Goal: Task Accomplishment & Management: Complete application form

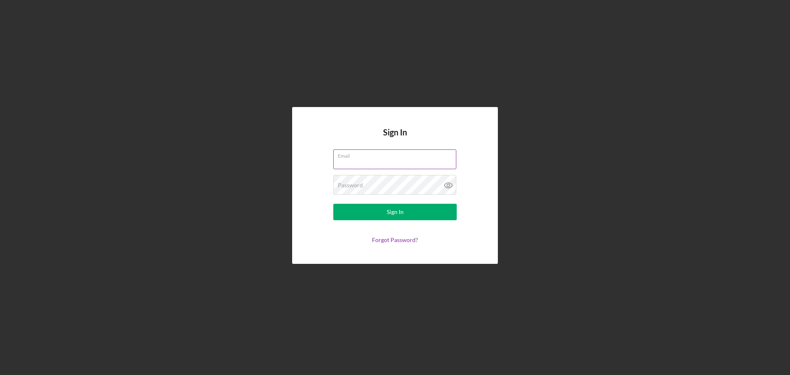
click at [356, 158] on div "Email" at bounding box center [394, 159] width 123 height 21
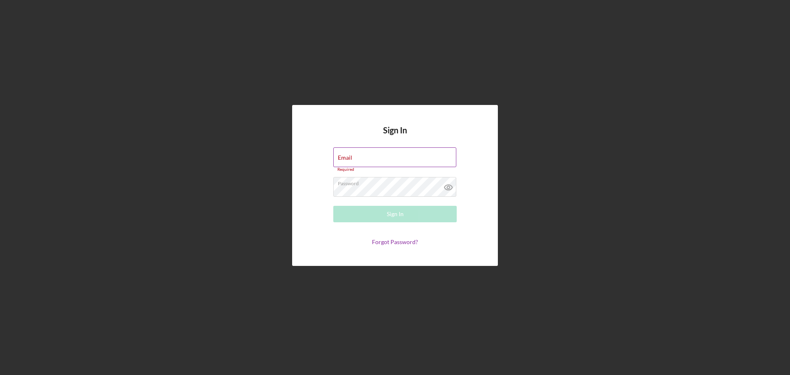
click at [366, 161] on input "Email" at bounding box center [394, 157] width 123 height 20
type input "[EMAIL_ADDRESS][DOMAIN_NAME]"
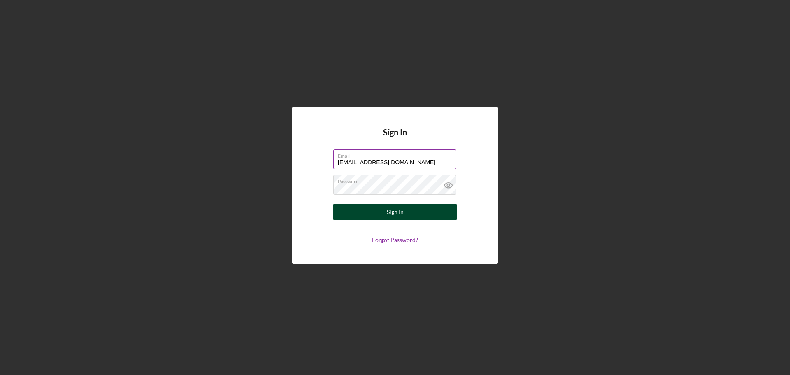
click at [396, 210] on div "Sign In" at bounding box center [395, 212] width 17 height 16
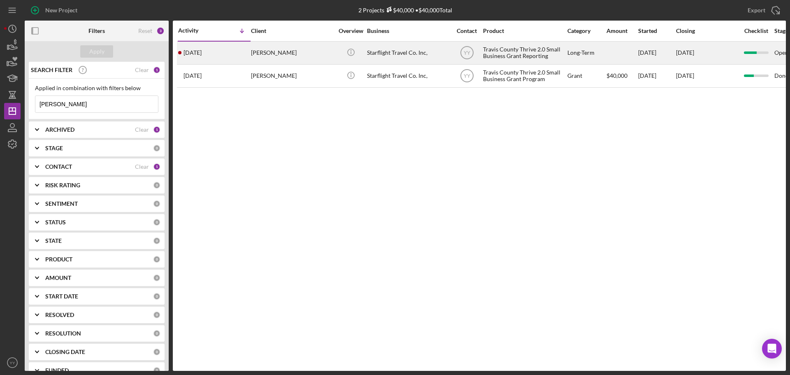
click at [259, 55] on div "[PERSON_NAME]" at bounding box center [292, 53] width 82 height 22
click at [277, 61] on div "[PERSON_NAME]" at bounding box center [292, 53] width 82 height 22
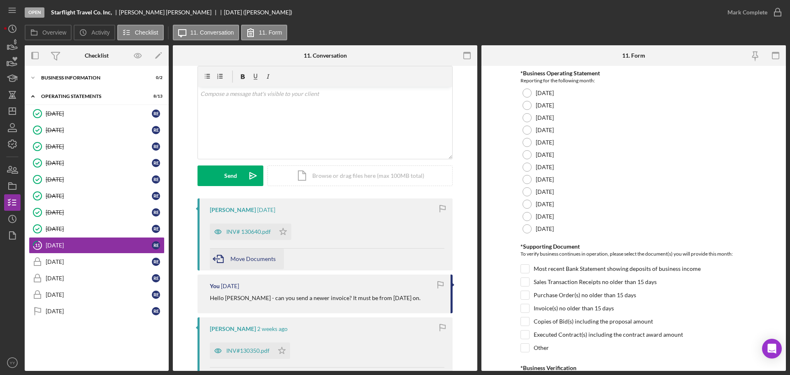
scroll to position [41, 0]
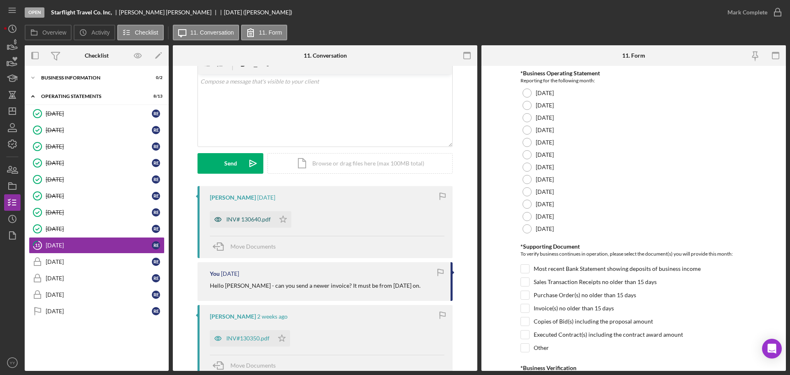
click at [245, 218] on div "INV# 130640.pdf" at bounding box center [248, 219] width 44 height 7
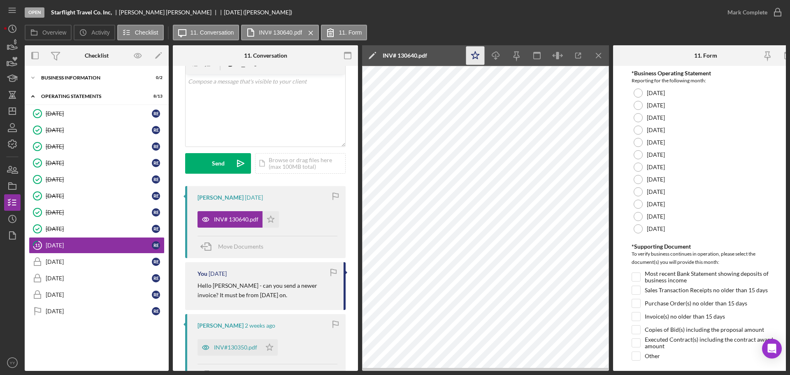
click at [475, 56] on icon "Icon/Star" at bounding box center [475, 56] width 19 height 19
click at [642, 195] on div "[DATE]" at bounding box center [706, 192] width 148 height 12
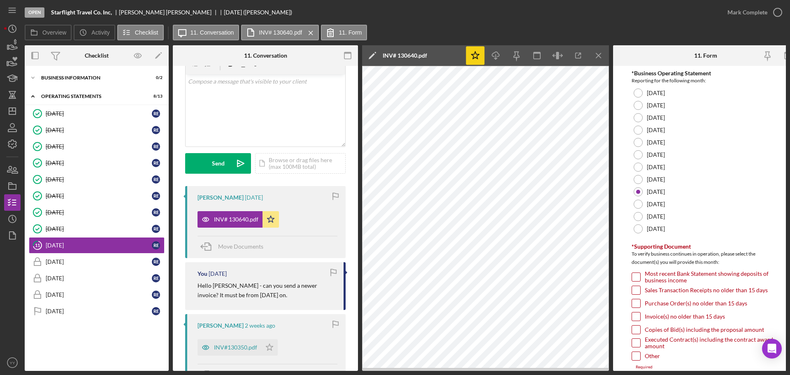
click at [635, 317] on input "Invoice(s) no older than 15 days" at bounding box center [636, 316] width 8 height 8
checkbox input "true"
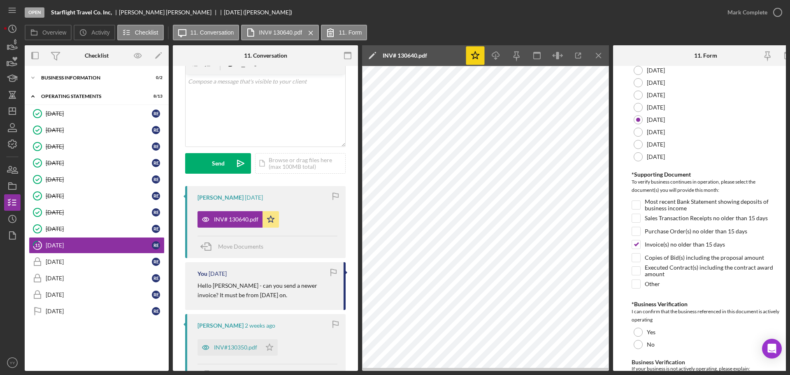
scroll to position [165, 0]
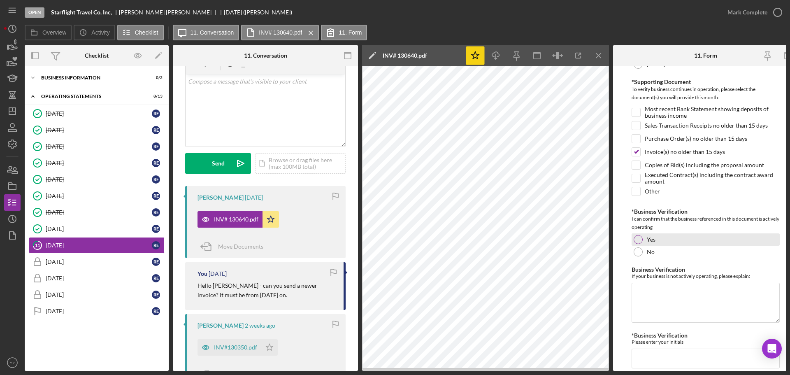
click at [640, 237] on div at bounding box center [638, 239] width 9 height 9
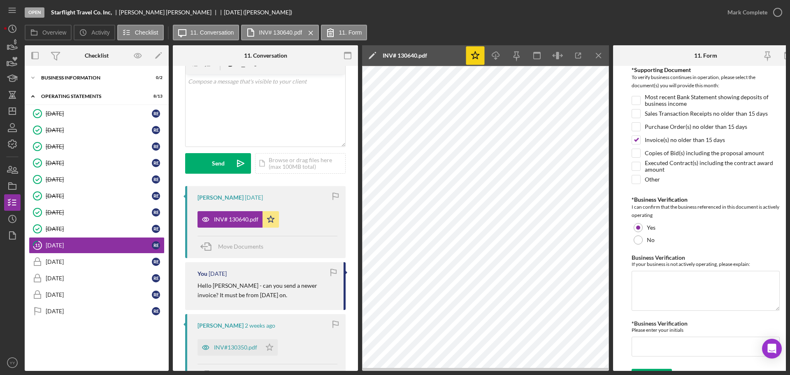
scroll to position [195, 0]
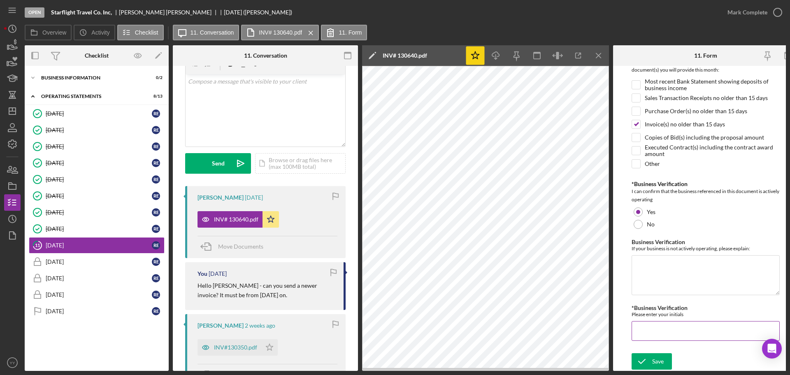
click at [672, 332] on input "*Business Verification" at bounding box center [706, 331] width 148 height 20
type input "RE"
click at [658, 362] on div "Save" at bounding box center [658, 361] width 12 height 16
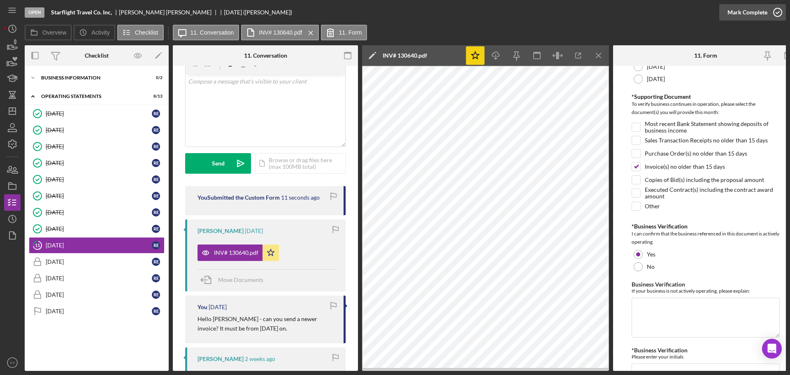
scroll to position [30, 0]
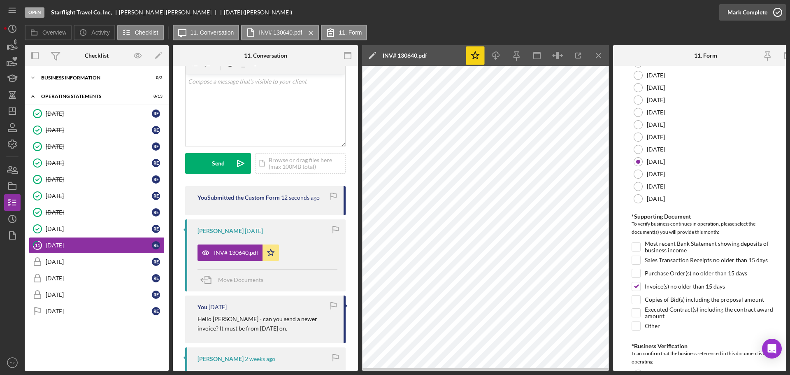
click at [751, 11] on div "Mark Complete" at bounding box center [748, 12] width 40 height 16
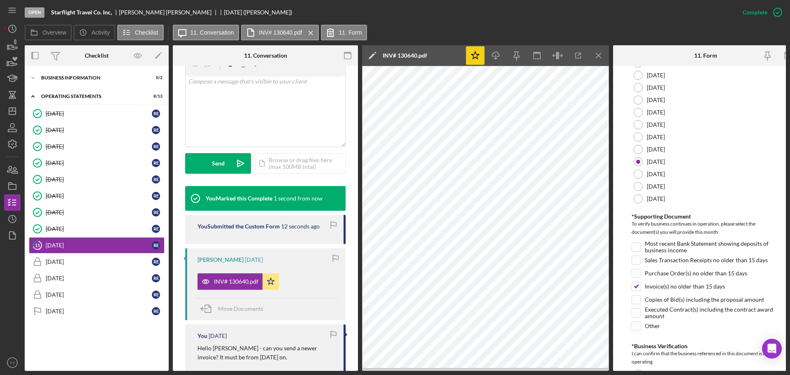
scroll to position [163, 0]
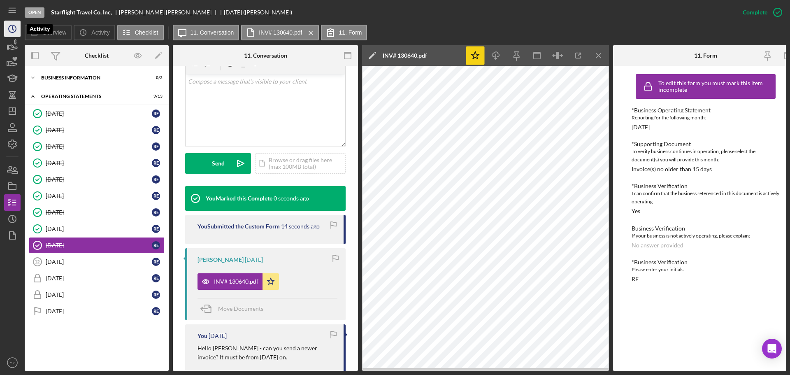
click at [12, 29] on icon "Icon/History" at bounding box center [12, 29] width 21 height 21
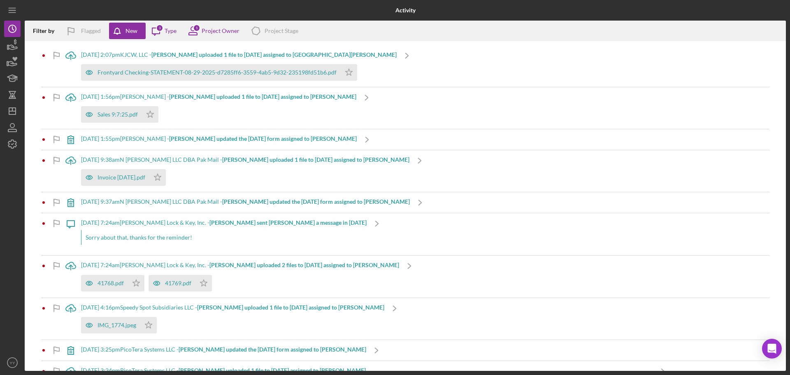
click at [195, 53] on b "[PERSON_NAME] uploaded 1 file to [DATE] assigned to [GEOGRAPHIC_DATA][PERSON_NA…" at bounding box center [273, 54] width 245 height 7
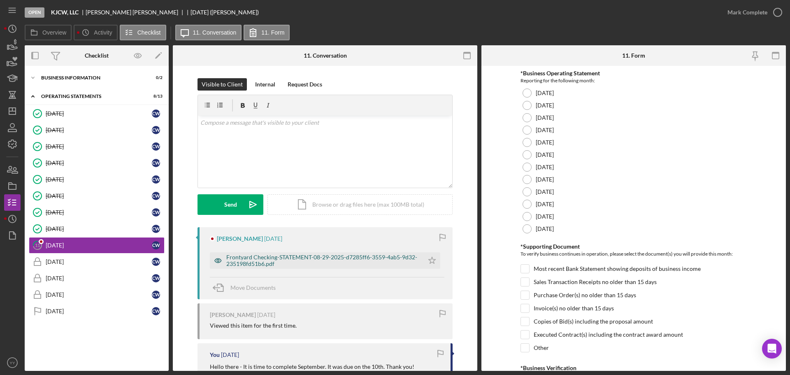
click at [251, 256] on div "Frontyard Checking-STATEMENT-08-29-2025-d7285ff6-3559-4ab5-9d32-235198fd51b6.pdf" at bounding box center [322, 260] width 193 height 13
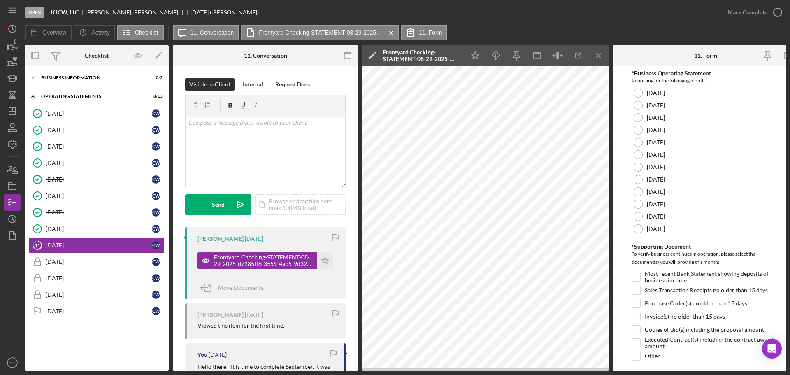
drag, startPoint x: 638, startPoint y: 191, endPoint x: 650, endPoint y: 249, distance: 58.4
click at [637, 191] on div at bounding box center [638, 191] width 9 height 9
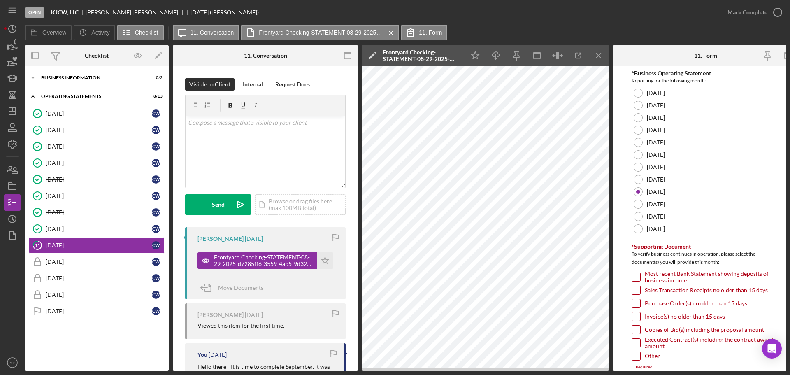
click at [638, 275] on input "Most recent Bank Statement showing deposits of business income" at bounding box center [636, 277] width 8 height 8
checkbox input "true"
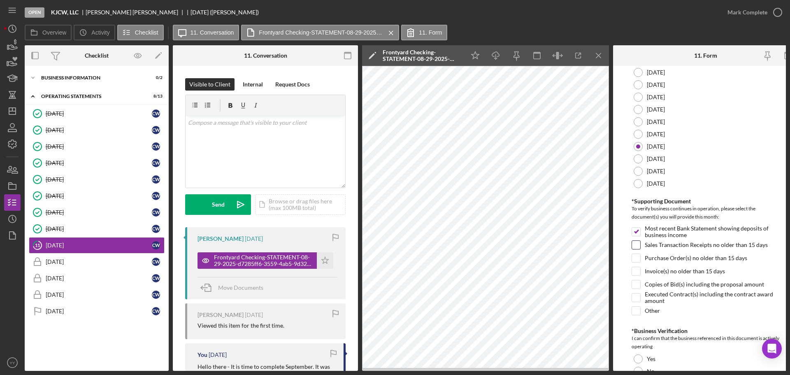
scroll to position [123, 0]
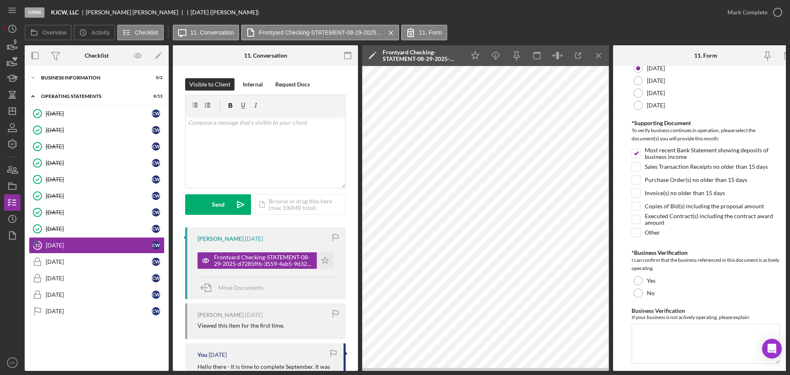
click at [637, 271] on div "I can confirm that the business referenced in this document is actively operati…" at bounding box center [706, 264] width 148 height 16
click at [641, 277] on div at bounding box center [638, 280] width 9 height 9
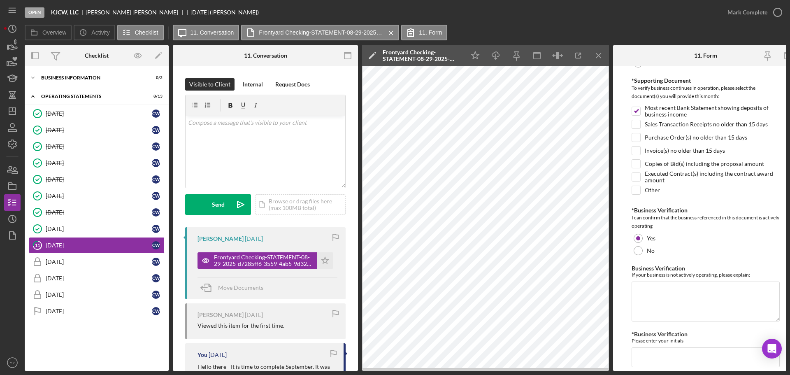
scroll to position [195, 0]
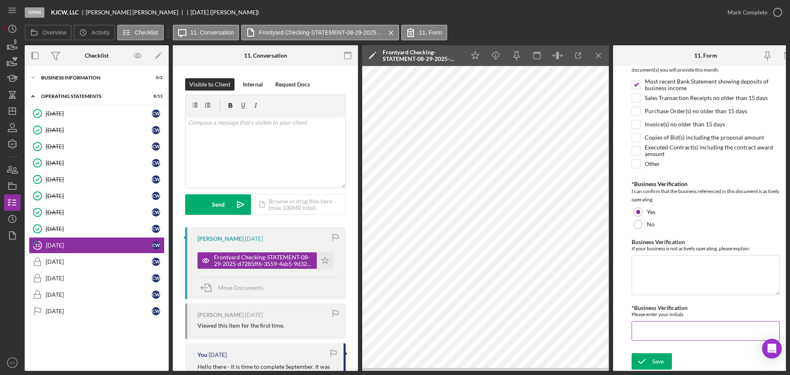
click at [661, 329] on input "*Business Verification" at bounding box center [706, 331] width 148 height 20
type input "CW"
click at [647, 355] on icon "submit" at bounding box center [642, 361] width 21 height 21
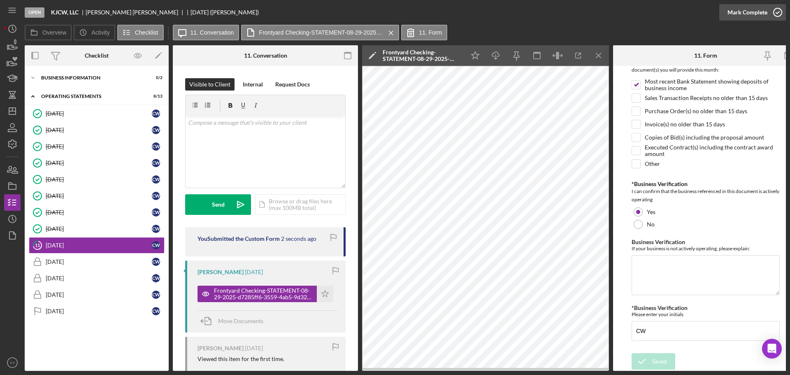
click at [758, 12] on div "Mark Complete" at bounding box center [748, 12] width 40 height 16
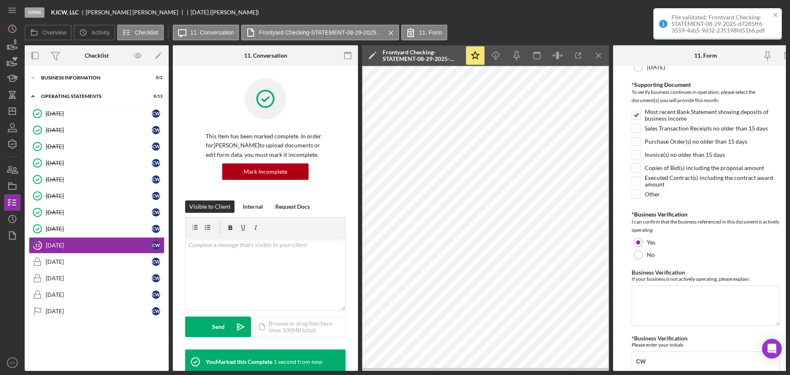
scroll to position [228, 0]
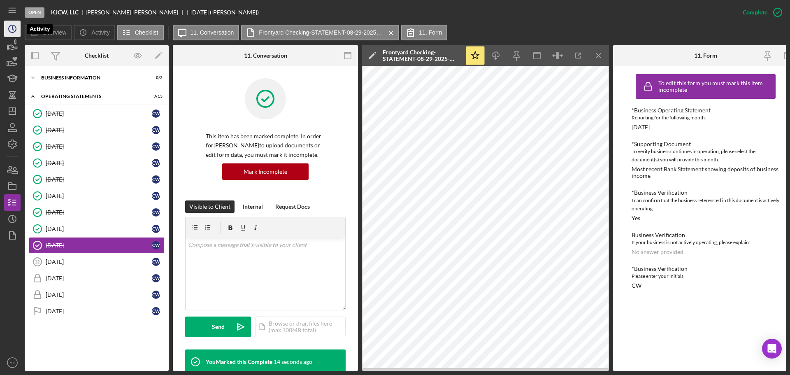
click at [19, 29] on icon "Icon/History" at bounding box center [12, 29] width 21 height 21
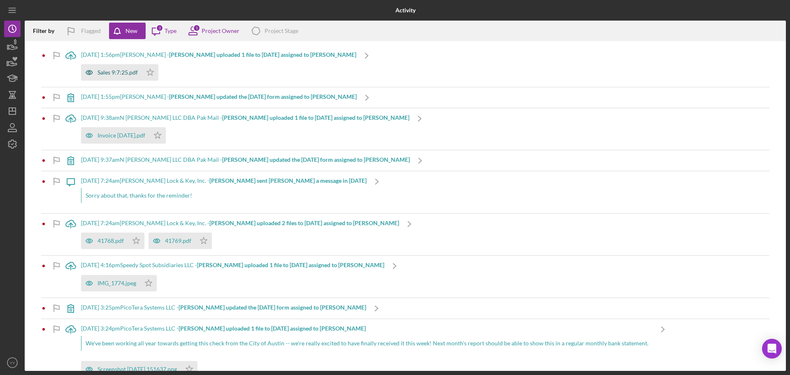
click at [119, 70] on div "Sales 9:7:25.pdf" at bounding box center [118, 72] width 40 height 7
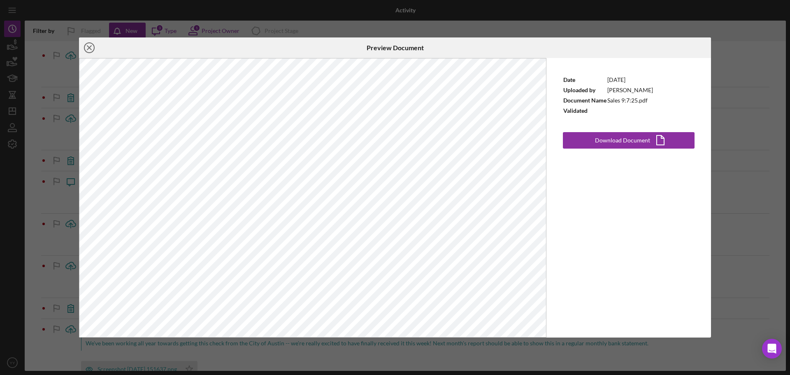
click at [91, 47] on line at bounding box center [89, 48] width 4 height 4
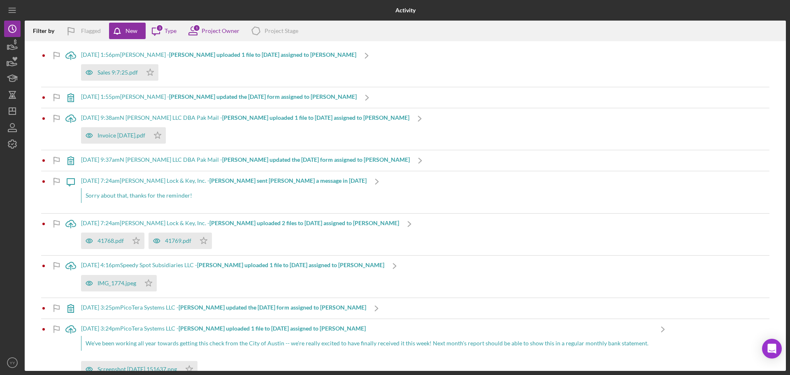
click at [186, 52] on div "[DATE] 1:56pm [PERSON_NAME] - [PERSON_NAME] uploaded 1 file to [DATE] assigned …" at bounding box center [218, 54] width 275 height 7
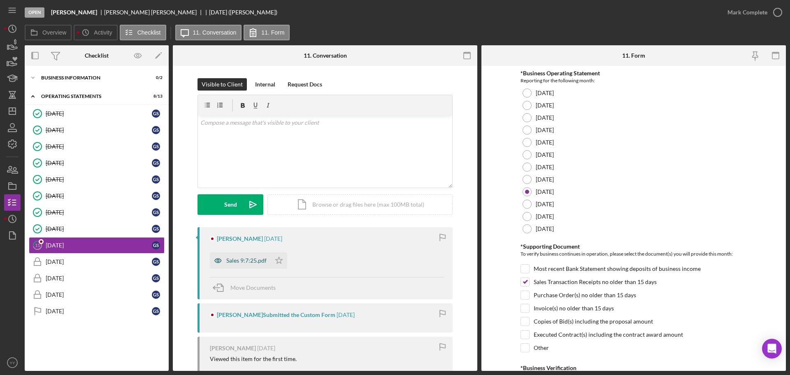
click at [236, 261] on div "Sales 9:7:25.pdf" at bounding box center [246, 260] width 40 height 7
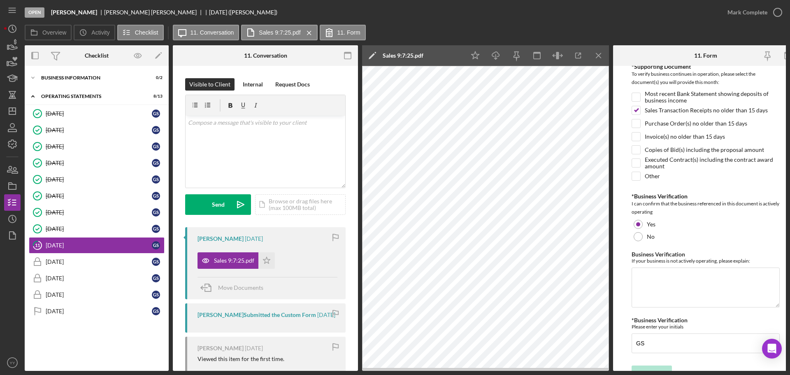
scroll to position [195, 0]
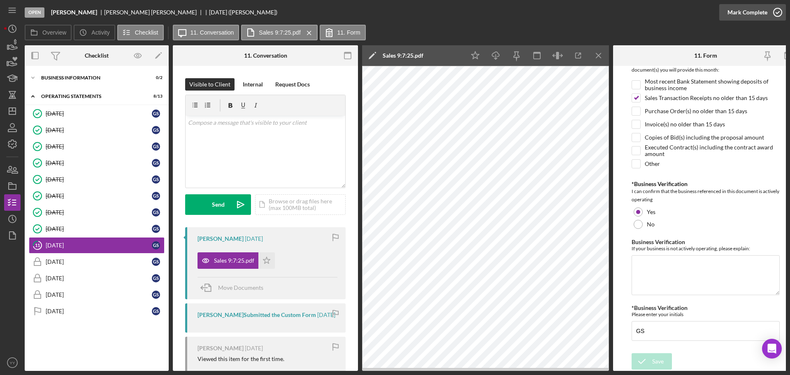
click at [729, 14] on div "Mark Complete" at bounding box center [748, 12] width 40 height 16
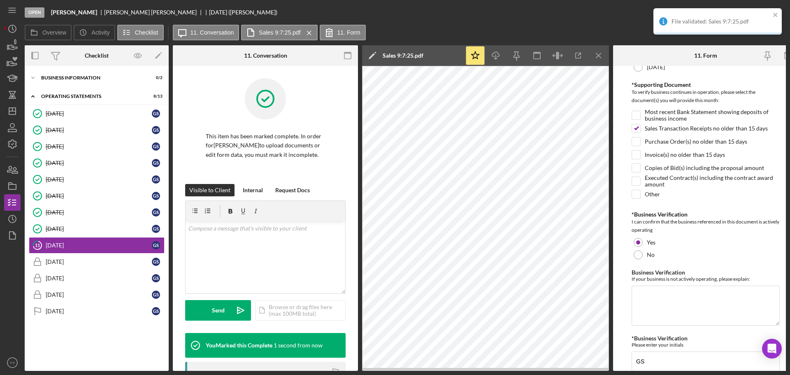
scroll to position [228, 0]
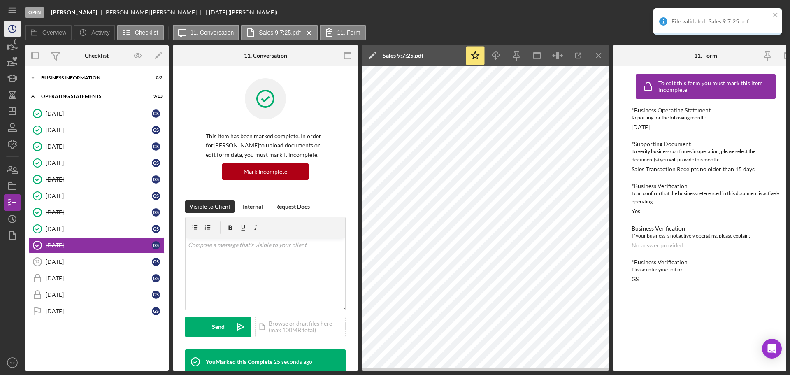
click at [17, 27] on icon "Icon/History" at bounding box center [12, 29] width 21 height 21
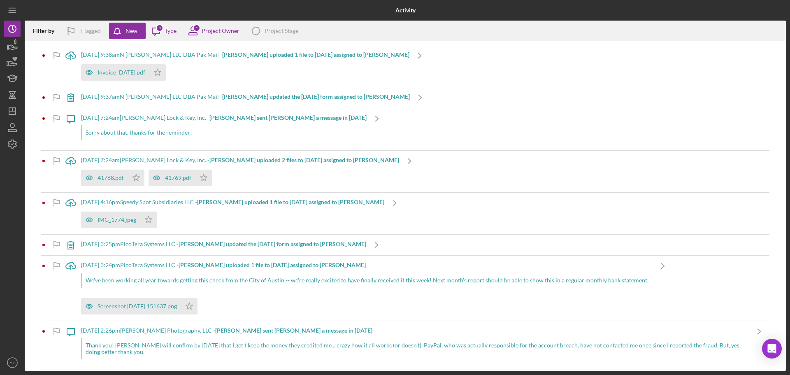
click at [236, 58] on b "[PERSON_NAME] uploaded 1 file to [DATE] assigned to [PERSON_NAME]" at bounding box center [315, 54] width 187 height 7
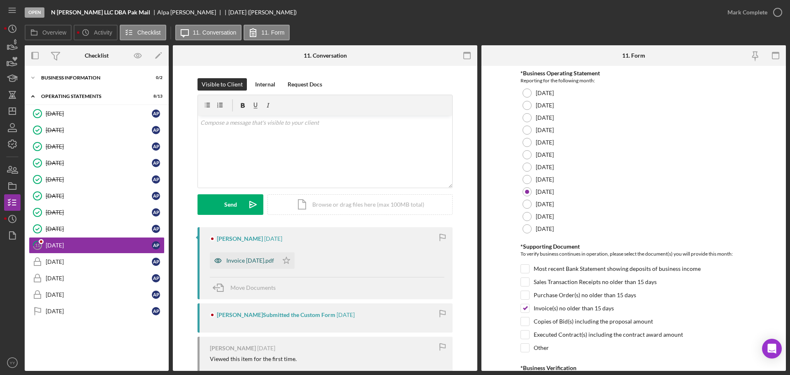
click at [257, 260] on div "Invoice [DATE].pdf" at bounding box center [250, 260] width 48 height 7
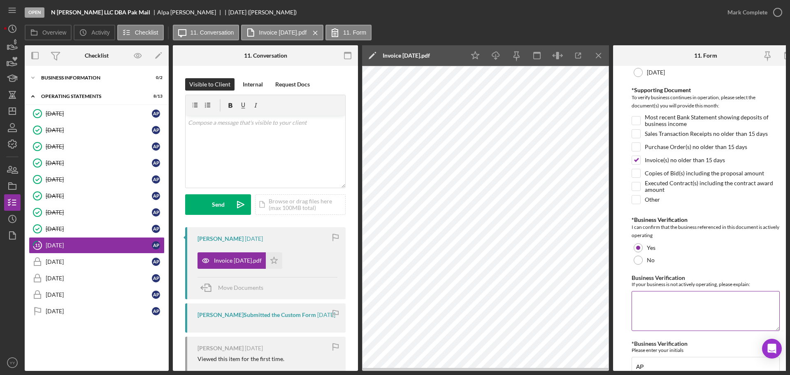
scroll to position [195, 0]
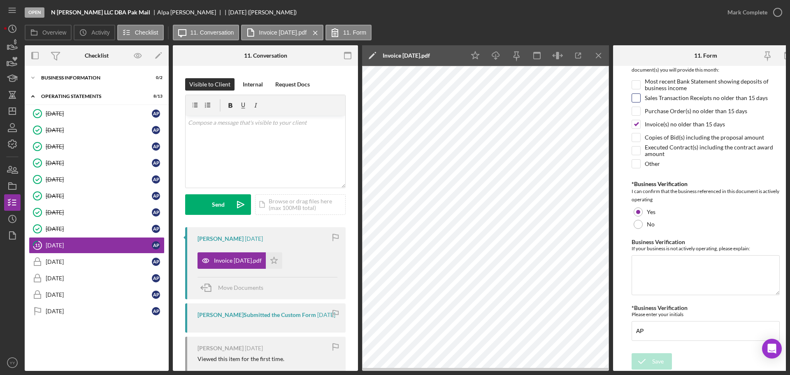
click at [638, 98] on input "Sales Transaction Receipts no older than 15 days" at bounding box center [636, 98] width 8 height 8
checkbox input "true"
click at [638, 121] on input "Invoice(s) no older than 15 days" at bounding box center [636, 124] width 8 height 8
checkbox input "false"
click at [660, 361] on div "Save" at bounding box center [658, 361] width 12 height 16
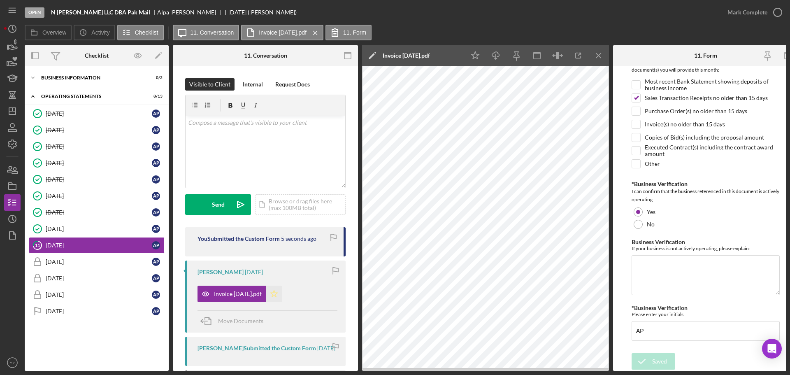
click at [282, 295] on icon "Icon/Star" at bounding box center [274, 294] width 16 height 16
click at [738, 13] on div "Mark Complete" at bounding box center [748, 12] width 40 height 16
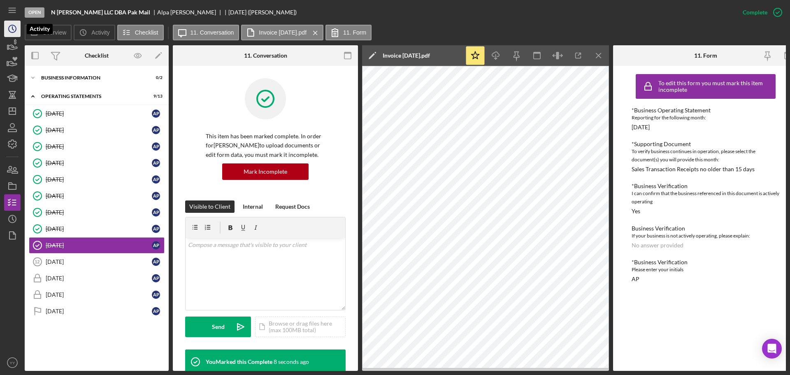
drag, startPoint x: 12, startPoint y: 24, endPoint x: 17, endPoint y: 27, distance: 6.3
click at [12, 24] on icon "Icon/History" at bounding box center [12, 29] width 21 height 21
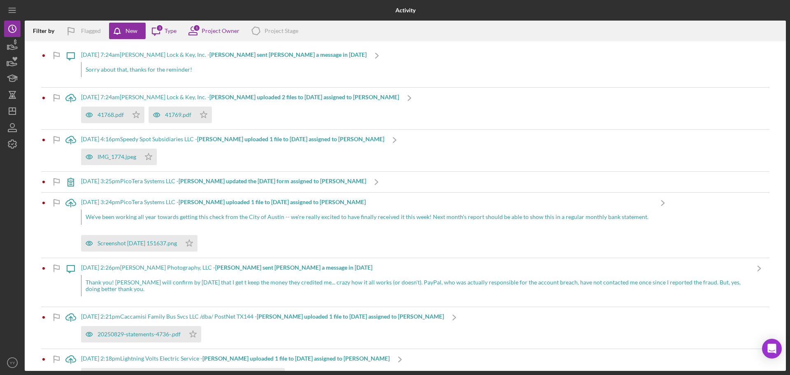
click at [226, 57] on b "[PERSON_NAME] sent [PERSON_NAME] a message in [DATE]" at bounding box center [288, 54] width 157 height 7
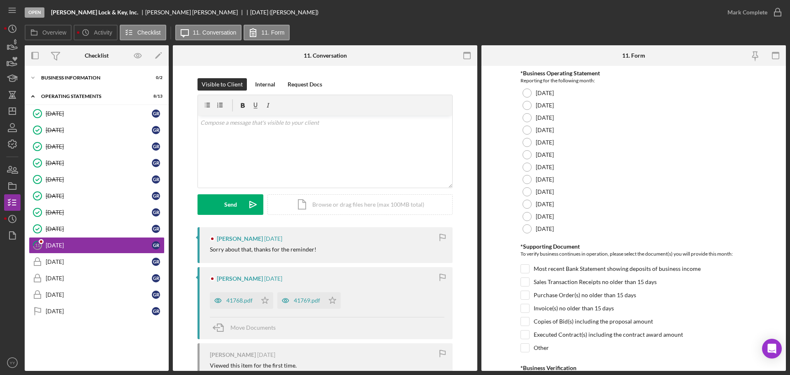
scroll to position [41, 0]
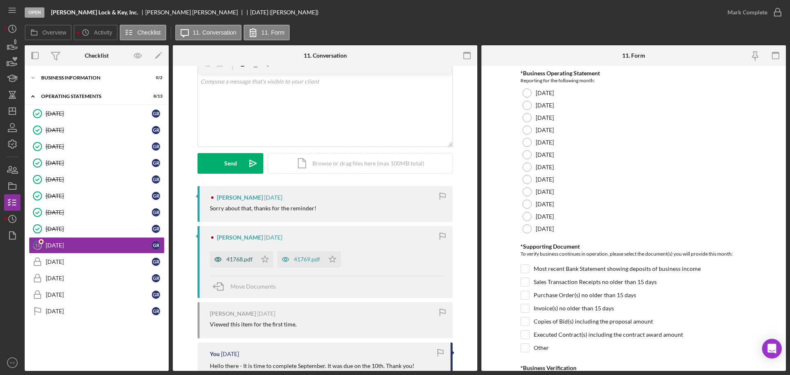
click at [245, 260] on div "41768.pdf" at bounding box center [239, 259] width 26 height 7
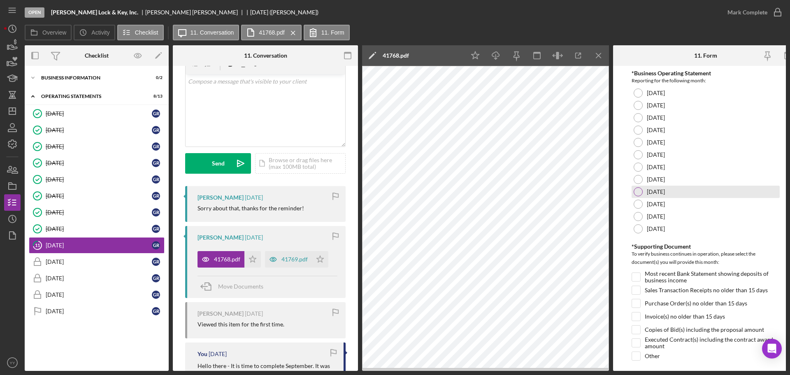
click at [640, 195] on div at bounding box center [638, 191] width 9 height 9
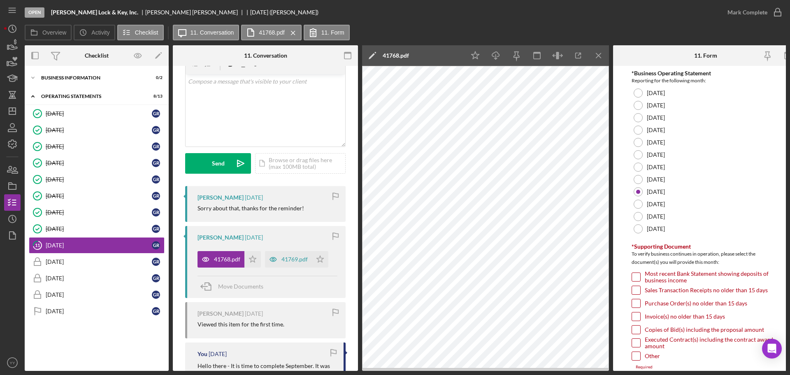
click at [637, 293] on input "Sales Transaction Receipts no older than 15 days" at bounding box center [636, 290] width 8 height 8
checkbox input "true"
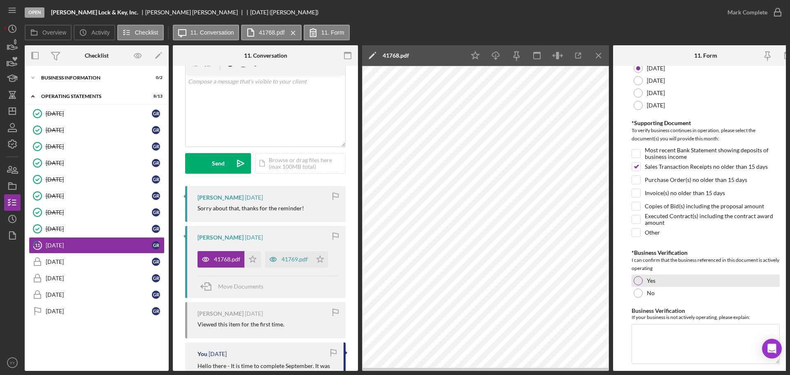
click at [639, 282] on div at bounding box center [638, 280] width 9 height 9
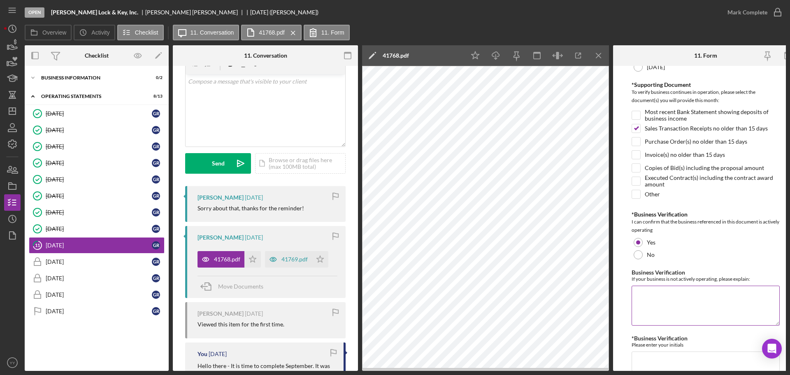
scroll to position [195, 0]
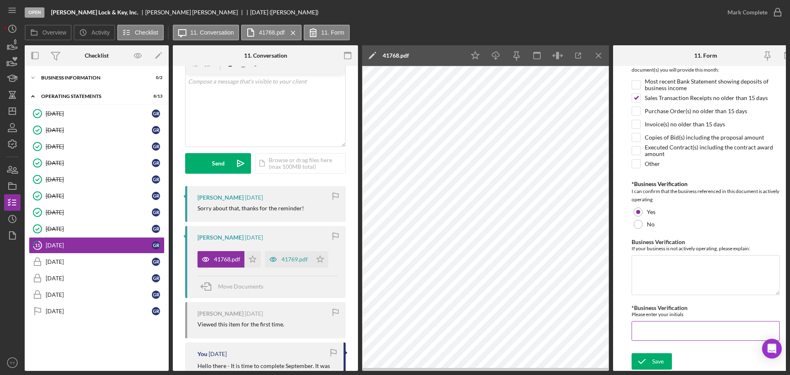
click at [652, 334] on input "*Business Verification" at bounding box center [706, 331] width 148 height 20
type input "GR"
click at [662, 355] on div "Save" at bounding box center [658, 361] width 12 height 16
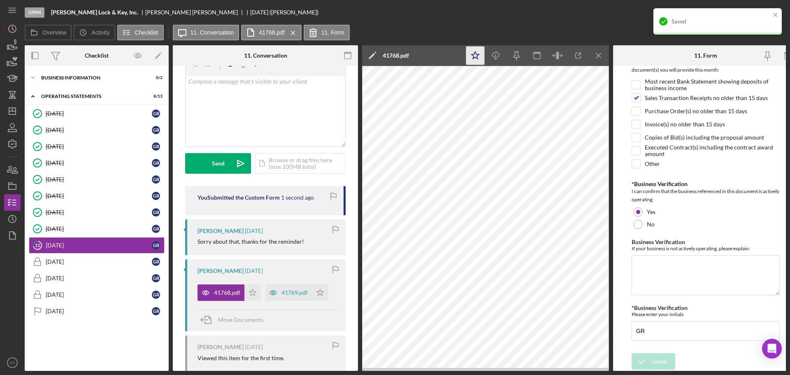
click at [478, 57] on icon "Icon/Star" at bounding box center [475, 56] width 19 height 19
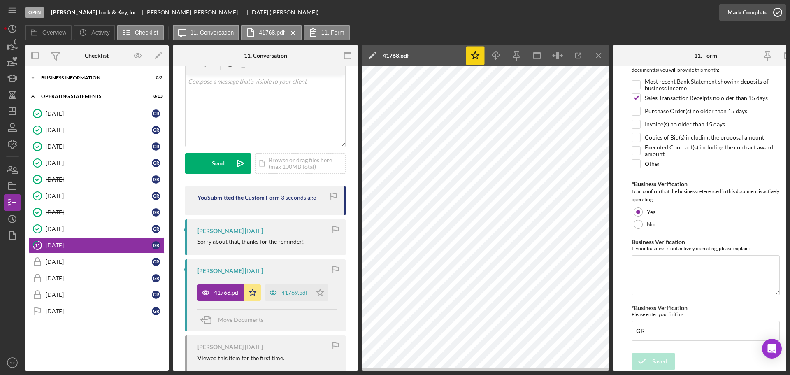
click at [756, 15] on div "Mark Complete" at bounding box center [748, 12] width 40 height 16
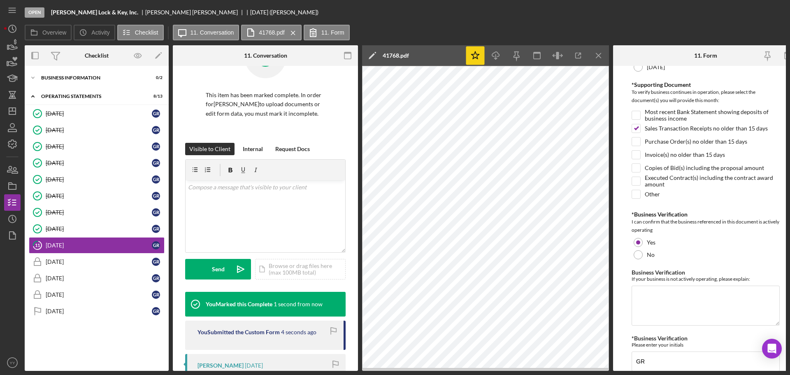
scroll to position [228, 0]
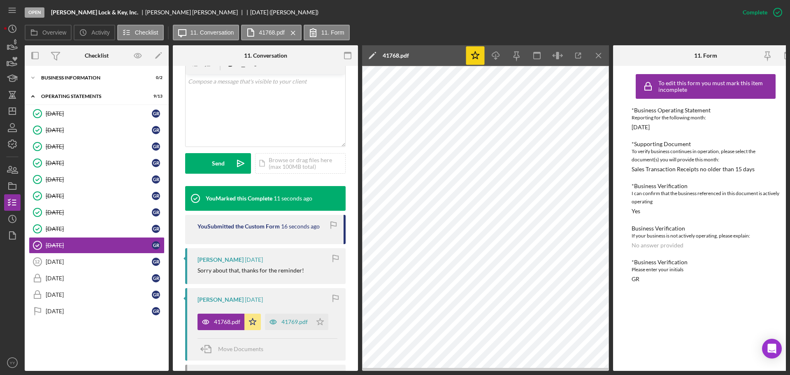
drag, startPoint x: 16, startPoint y: 28, endPoint x: 22, endPoint y: 29, distance: 5.9
click at [16, 28] on icon "Icon/History" at bounding box center [12, 29] width 21 height 21
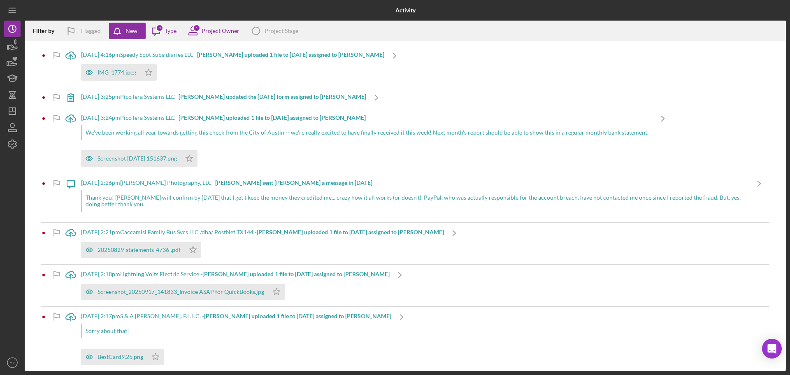
click at [191, 56] on div "[DATE] 4:16pm Speedy Spot Subsidiaries LLC - [PERSON_NAME] uploaded 1 file to […" at bounding box center [232, 54] width 303 height 7
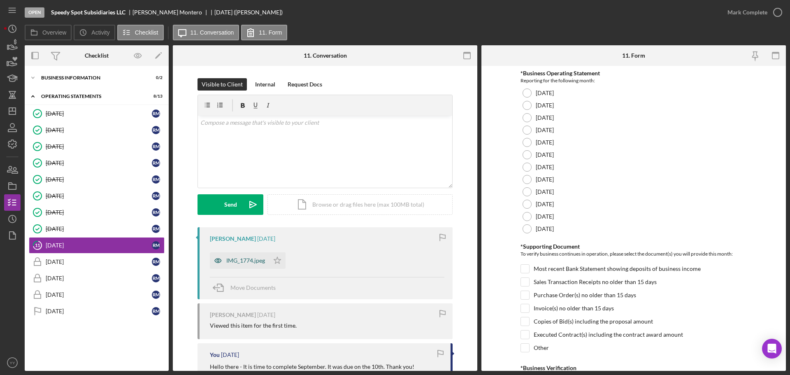
click at [246, 256] on div "IMG_1774.jpeg" at bounding box center [239, 260] width 59 height 16
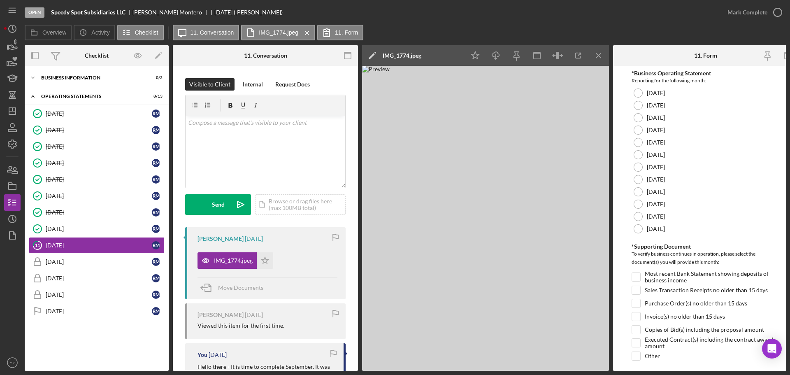
click at [459, 177] on img at bounding box center [485, 218] width 247 height 305
click at [665, 179] on label "[DATE]" at bounding box center [656, 179] width 18 height 7
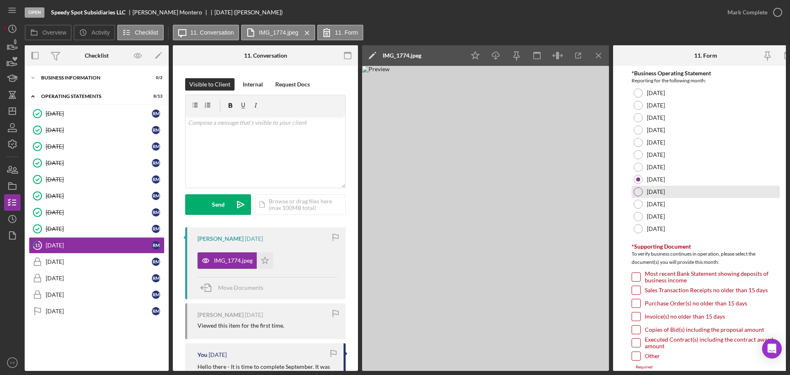
click at [639, 192] on div at bounding box center [638, 191] width 9 height 9
click at [638, 288] on input "Sales Transaction Receipts no older than 15 days" at bounding box center [636, 290] width 8 height 8
checkbox input "true"
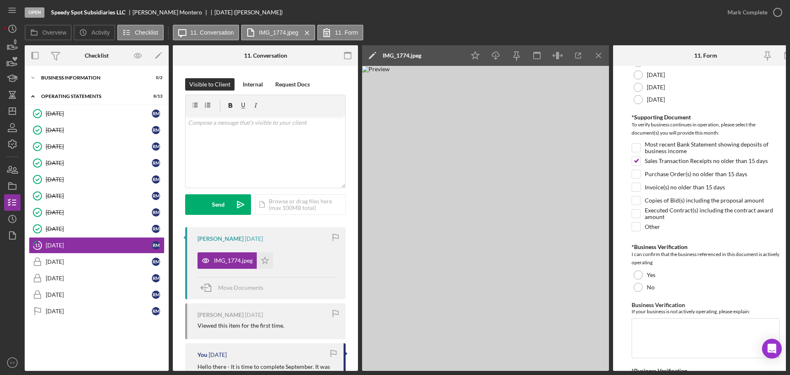
scroll to position [195, 0]
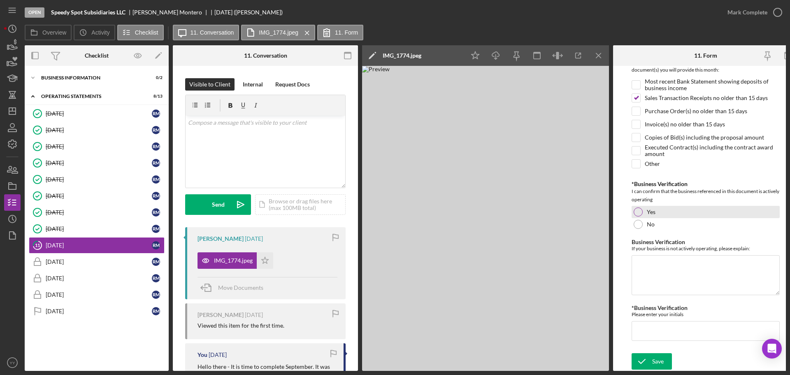
click at [636, 210] on div at bounding box center [638, 211] width 9 height 9
click at [660, 326] on input "*Business Verification" at bounding box center [706, 331] width 148 height 20
type input "r"
type input "RM"
click at [657, 353] on div "Save" at bounding box center [658, 361] width 12 height 16
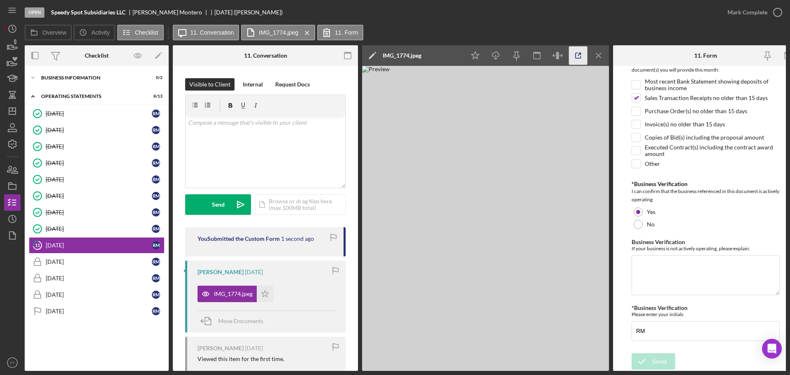
click at [575, 54] on icon "button" at bounding box center [578, 56] width 19 height 19
click at [209, 207] on button "Upload Icon/Upload" at bounding box center [218, 204] width 66 height 21
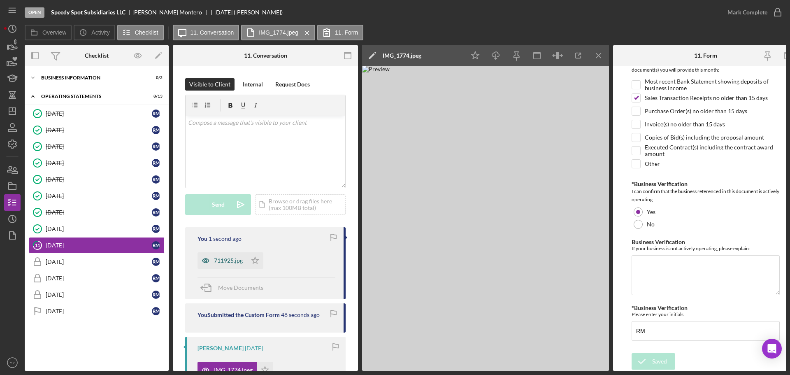
click at [219, 261] on div "711925.jpg" at bounding box center [228, 260] width 29 height 7
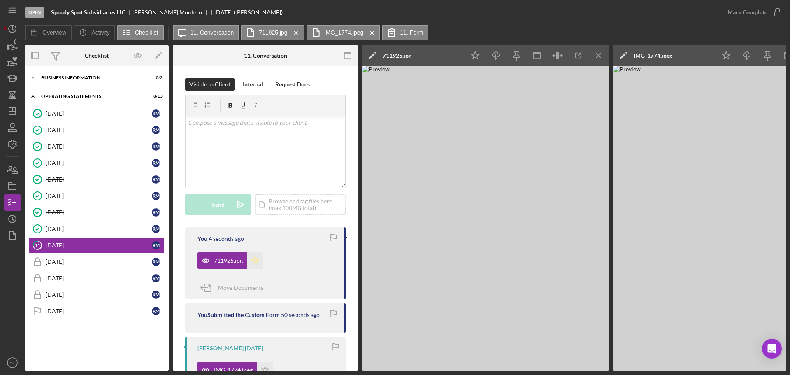
click at [254, 260] on icon "Icon/Star" at bounding box center [255, 260] width 16 height 16
click at [758, 13] on div "Mark Complete" at bounding box center [748, 12] width 40 height 16
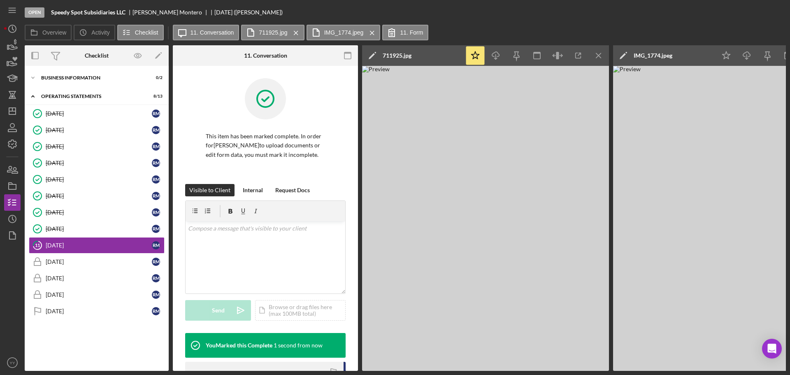
scroll to position [228, 0]
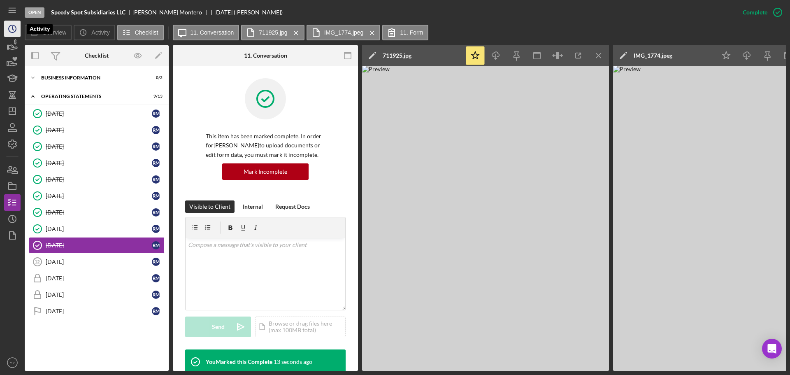
click at [14, 25] on circle "button" at bounding box center [12, 28] width 7 height 7
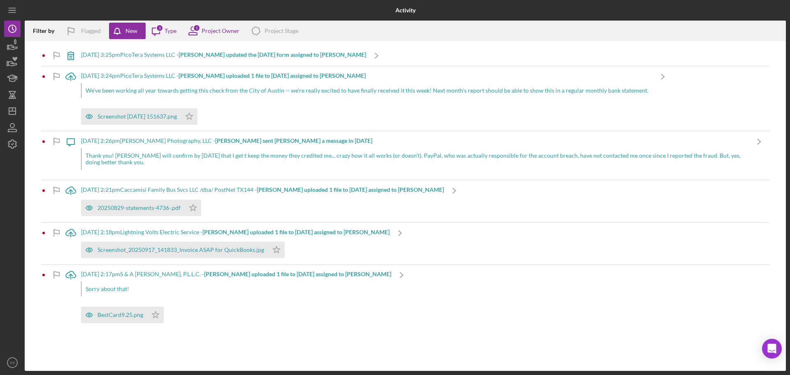
click at [256, 58] on div "[DATE] 3:25pm PicoTera Systems LLC - [PERSON_NAME] updated the [DATE] form assi…" at bounding box center [223, 54] width 285 height 7
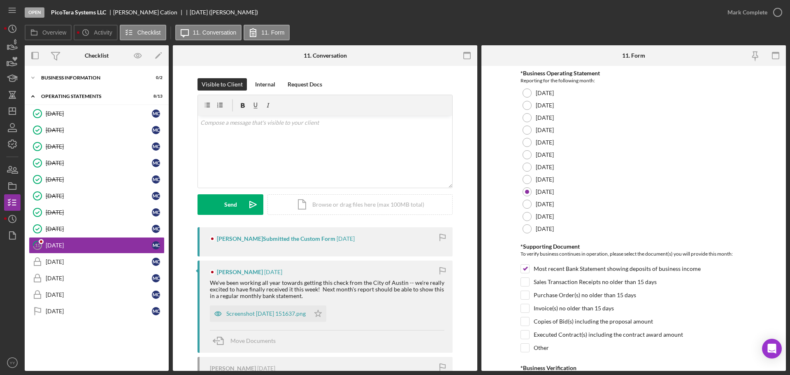
scroll to position [41, 0]
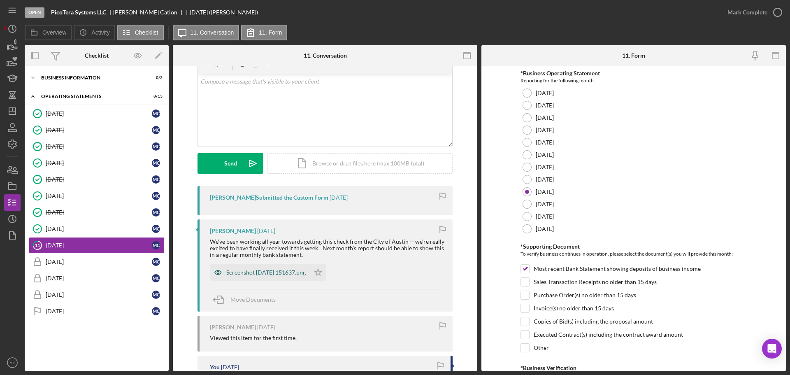
click at [254, 272] on div "Screenshot [DATE] 151637.png" at bounding box center [265, 272] width 79 height 7
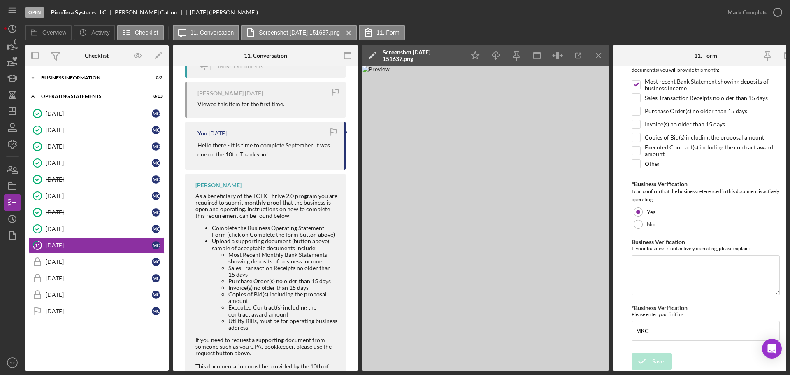
scroll to position [123, 0]
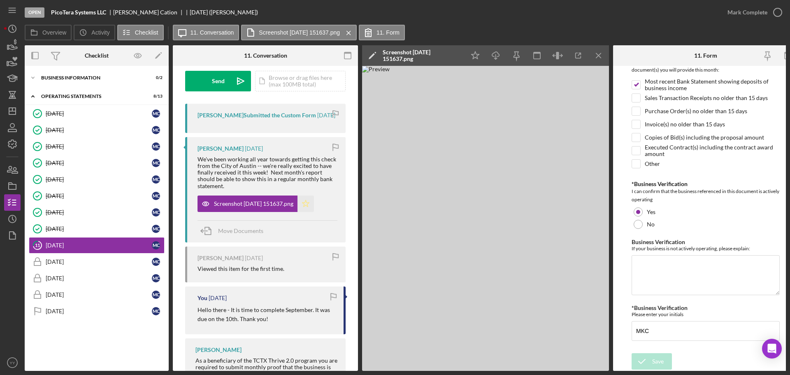
click at [314, 212] on icon "Icon/Star" at bounding box center [306, 204] width 16 height 16
click at [769, 16] on icon "button" at bounding box center [778, 12] width 21 height 21
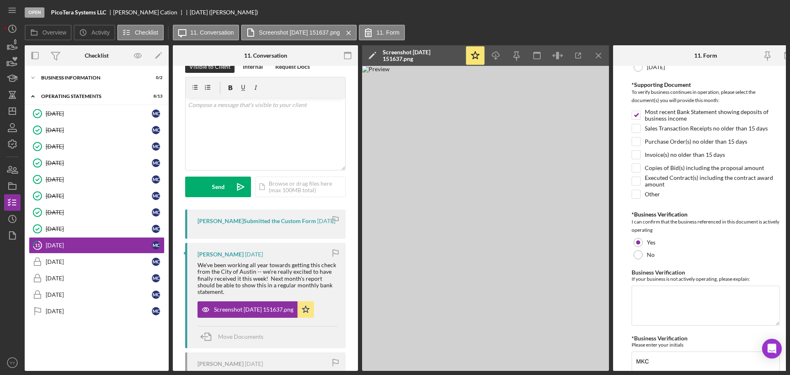
scroll to position [228, 0]
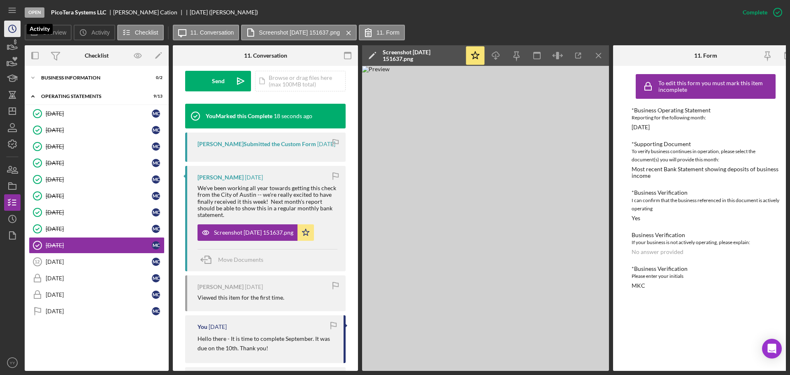
click at [13, 28] on polyline "button" at bounding box center [12, 28] width 1 height 3
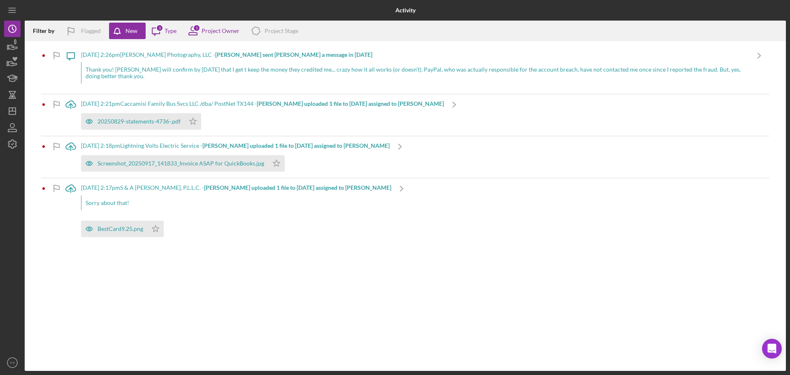
click at [271, 55] on b "[PERSON_NAME] sent [PERSON_NAME] a message in [DATE]" at bounding box center [293, 54] width 157 height 7
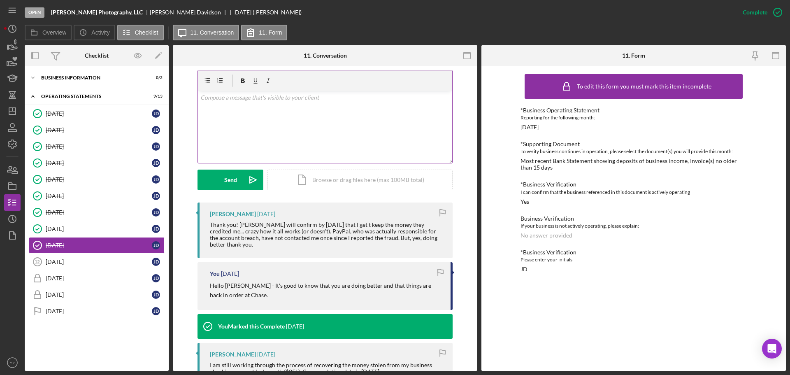
scroll to position [123, 0]
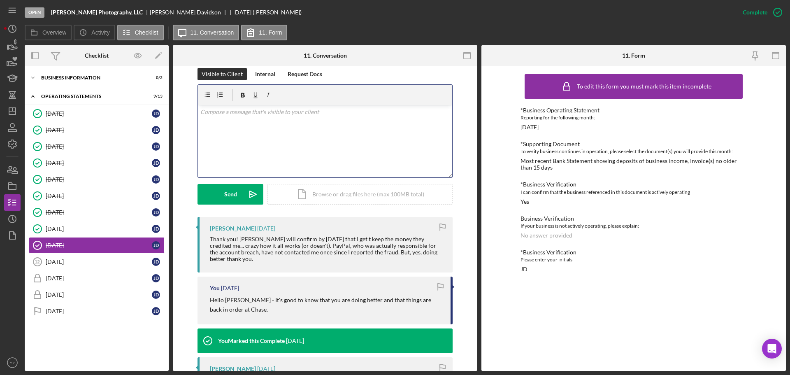
click at [279, 120] on div "v Color teal Color pink Remove color Add row above Add row below Add column bef…" at bounding box center [325, 141] width 254 height 72
click at [19, 30] on icon "Icon/History" at bounding box center [12, 29] width 21 height 21
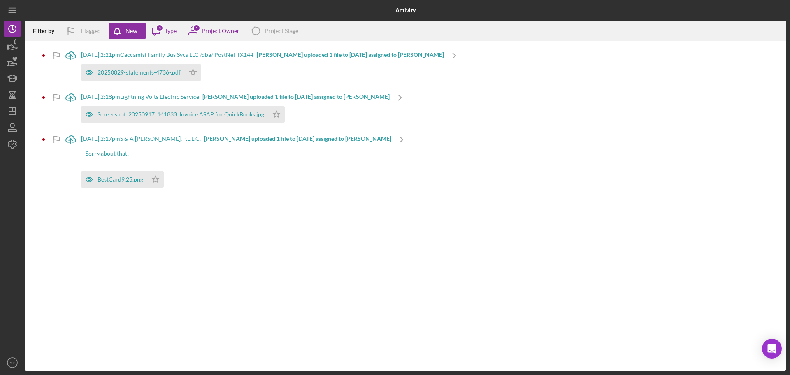
click at [229, 55] on div "[DATE] 2:21pm Caccamisi Family Bus Svcs LLC /dba/ PostNet TX144 - [PERSON_NAME]…" at bounding box center [262, 54] width 363 height 7
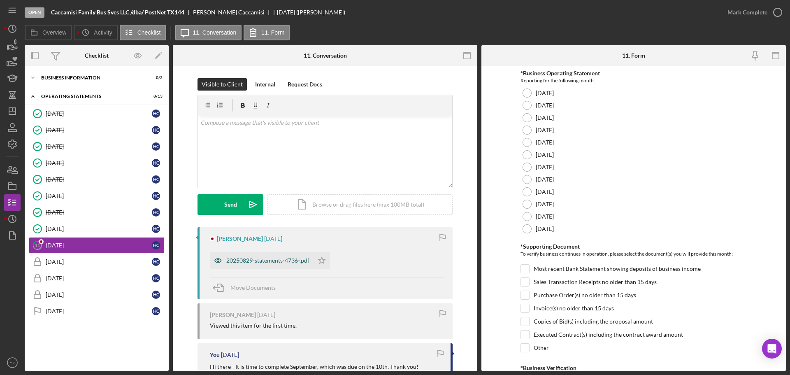
click at [274, 256] on div "20250829-statements-4736-.pdf" at bounding box center [262, 260] width 104 height 16
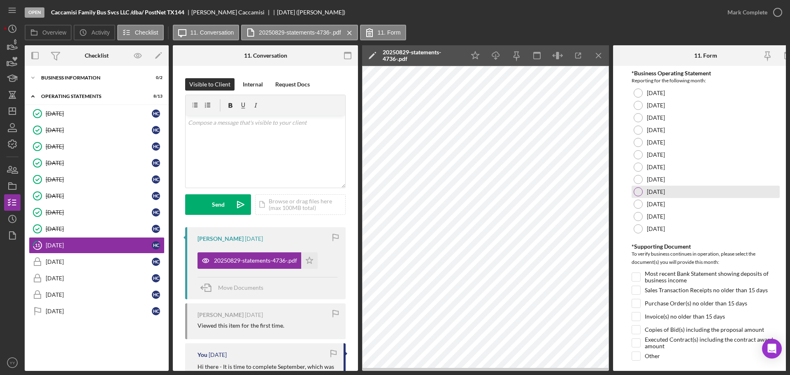
click at [640, 190] on div at bounding box center [638, 191] width 9 height 9
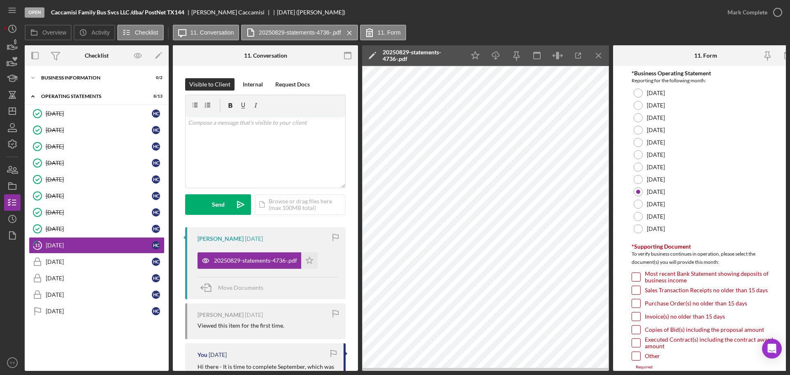
click at [642, 276] on div "Most recent Bank Statement showing deposits of business income" at bounding box center [706, 278] width 148 height 13
click at [637, 276] on input "Most recent Bank Statement showing deposits of business income" at bounding box center [636, 277] width 8 height 8
checkbox input "true"
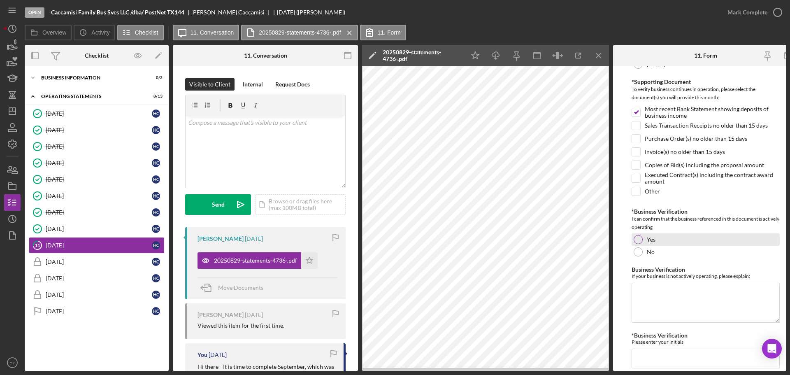
click at [646, 240] on div "Yes" at bounding box center [706, 239] width 148 height 12
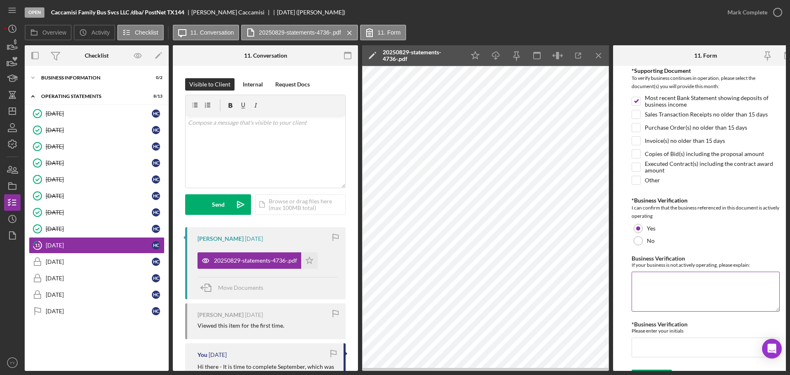
scroll to position [195, 0]
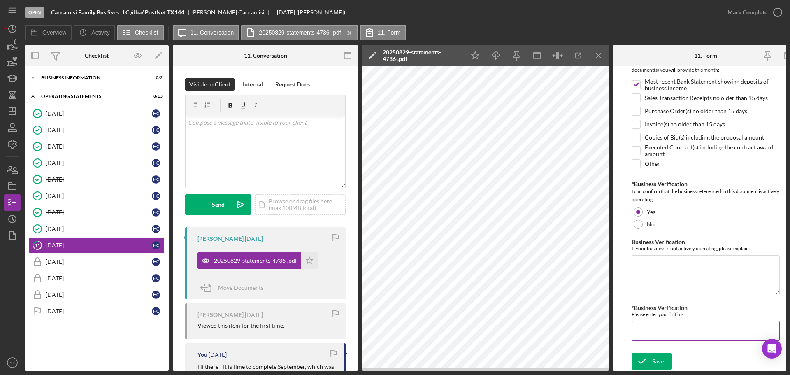
click at [659, 335] on input "*Business Verification" at bounding box center [706, 331] width 148 height 20
type input "HC"
click at [656, 364] on div "Save" at bounding box center [658, 361] width 12 height 16
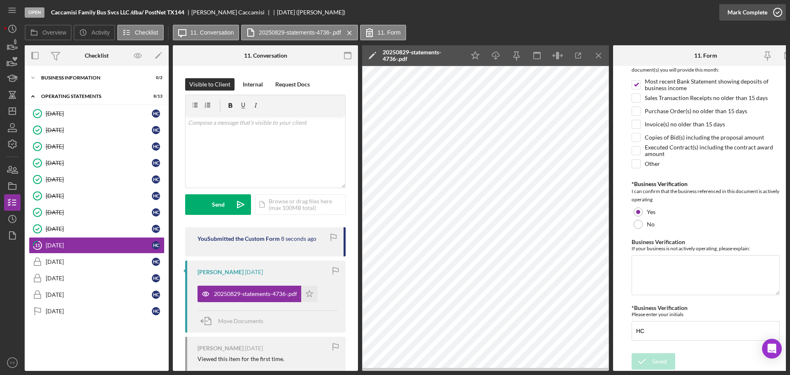
click at [745, 7] on div "Mark Complete" at bounding box center [748, 12] width 40 height 16
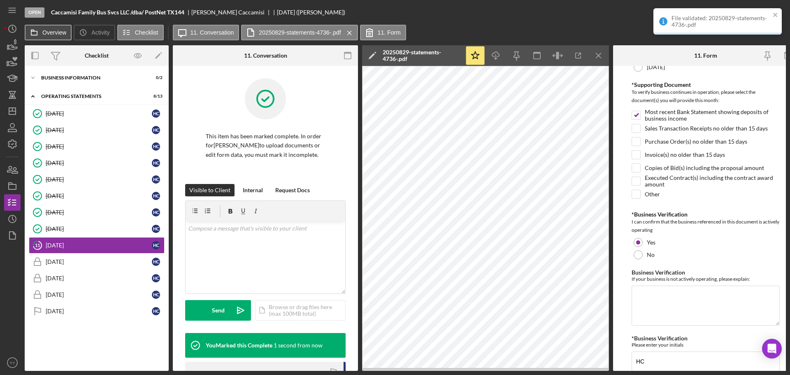
scroll to position [228, 0]
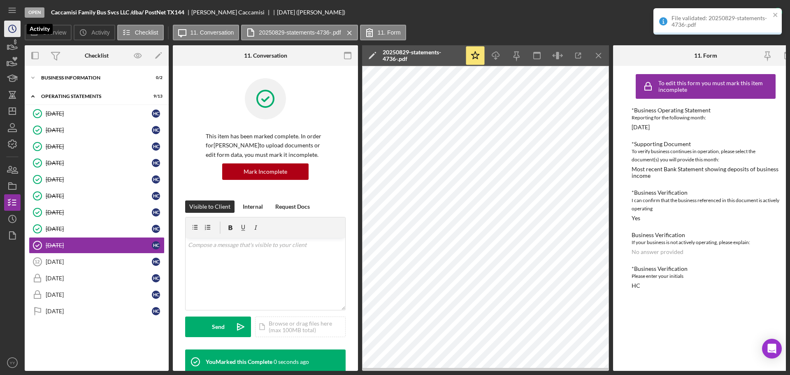
click at [12, 33] on icon "Icon/History" at bounding box center [12, 29] width 21 height 21
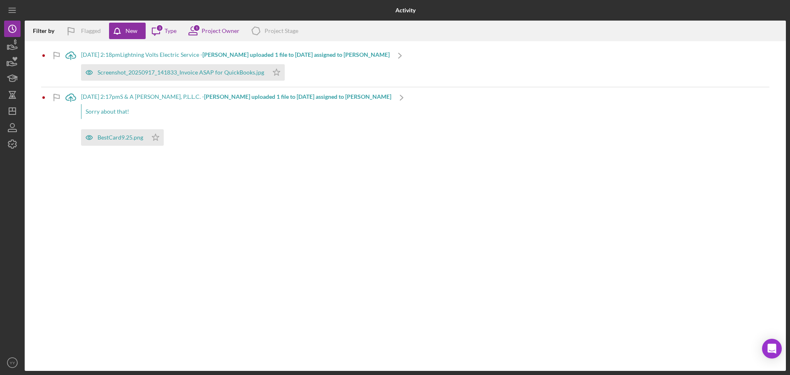
click at [281, 57] on b "[PERSON_NAME] uploaded 1 file to [DATE] assigned to [PERSON_NAME]" at bounding box center [296, 54] width 187 height 7
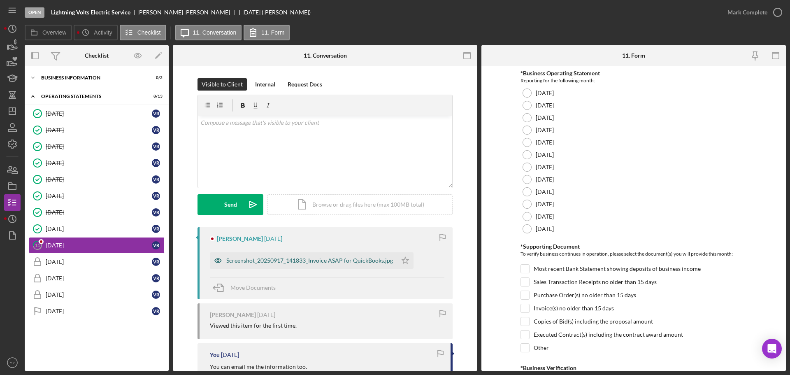
click at [321, 257] on div "Screenshot_20250917_141833_Invoice ASAP for QuickBooks.jpg" at bounding box center [303, 260] width 187 height 16
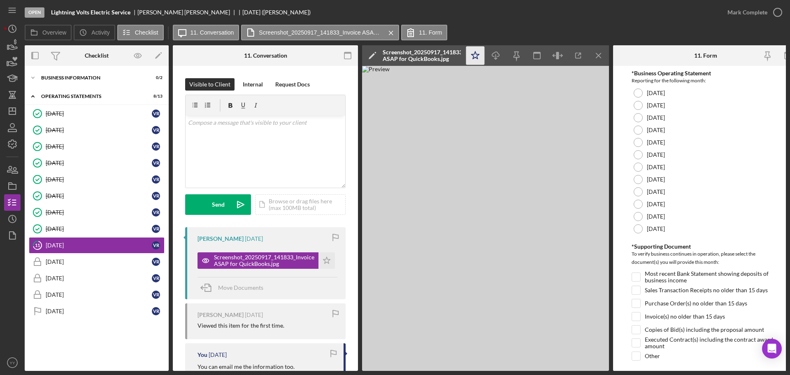
click at [475, 55] on icon "Icon/Star" at bounding box center [475, 56] width 19 height 19
click at [653, 191] on label "[DATE]" at bounding box center [656, 192] width 18 height 7
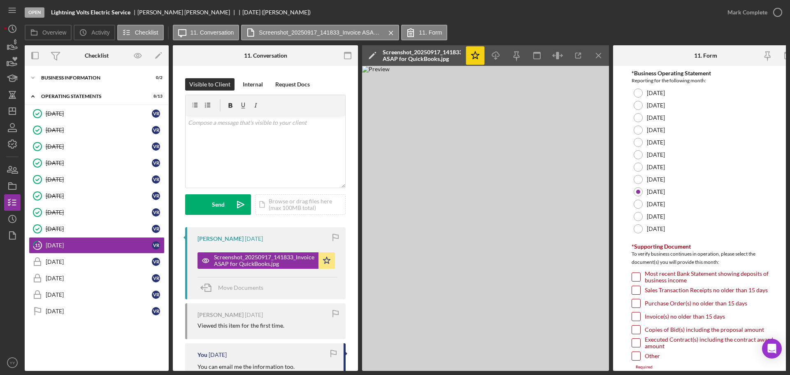
click at [636, 291] on input "Sales Transaction Receipts no older than 15 days" at bounding box center [636, 290] width 8 height 8
checkbox input "true"
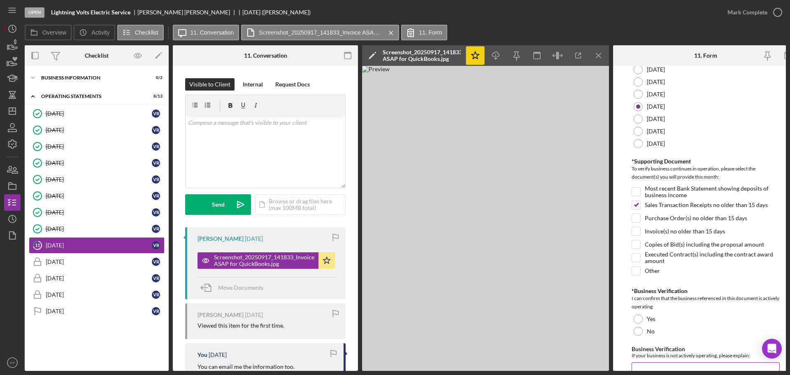
scroll to position [165, 0]
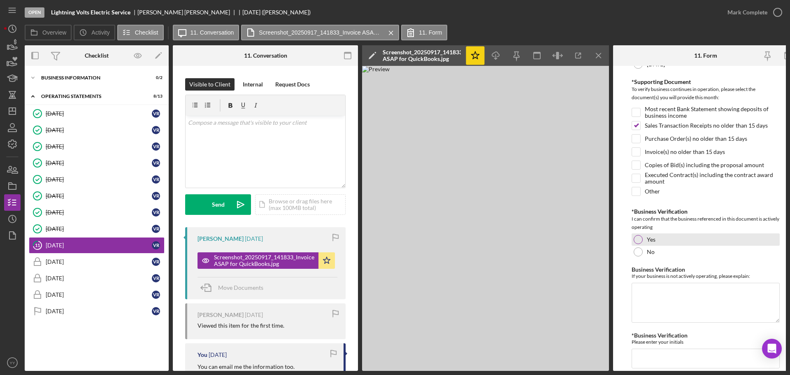
click at [645, 238] on div "Yes" at bounding box center [706, 239] width 148 height 12
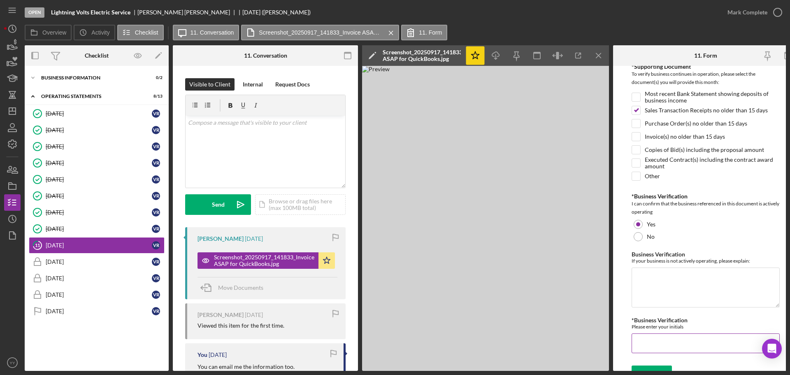
scroll to position [195, 0]
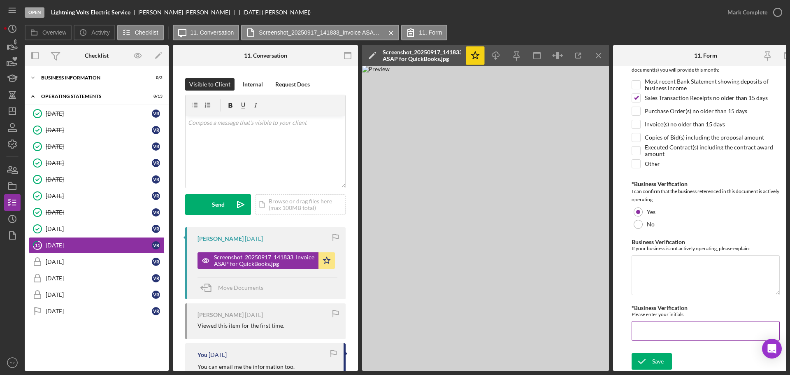
click at [658, 334] on input "*Business Verification" at bounding box center [706, 331] width 148 height 20
type input "VR"
click at [651, 358] on icon "submit" at bounding box center [642, 361] width 21 height 21
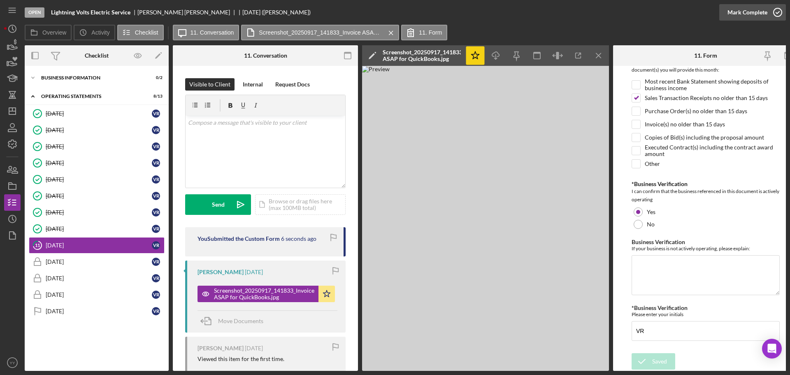
click at [738, 11] on div "Mark Complete" at bounding box center [748, 12] width 40 height 16
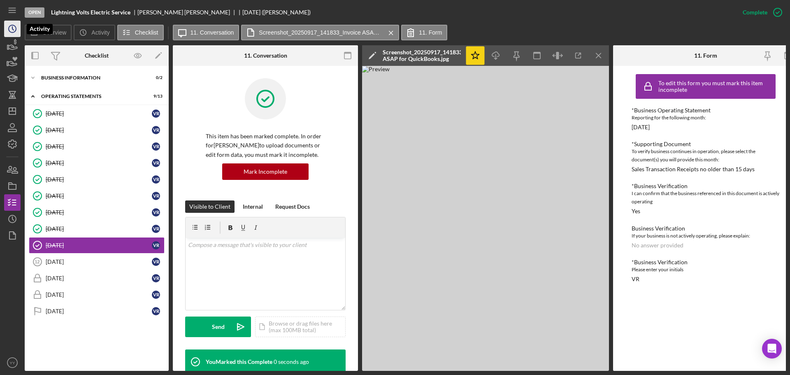
click at [12, 28] on polyline "button" at bounding box center [12, 28] width 1 height 3
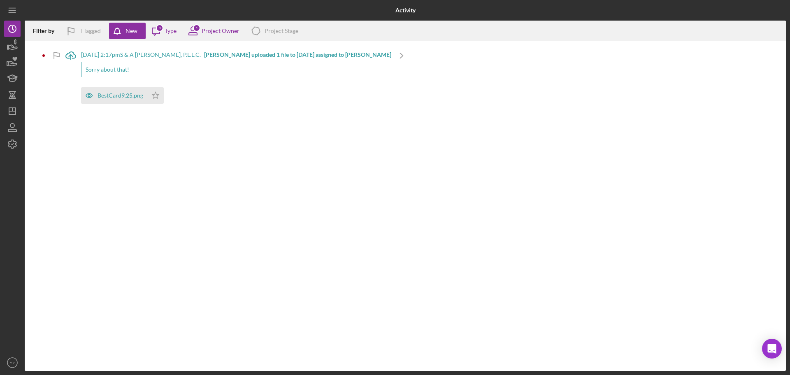
click at [214, 58] on b "[PERSON_NAME] uploaded 1 file to [DATE] assigned to [PERSON_NAME]" at bounding box center [297, 54] width 187 height 7
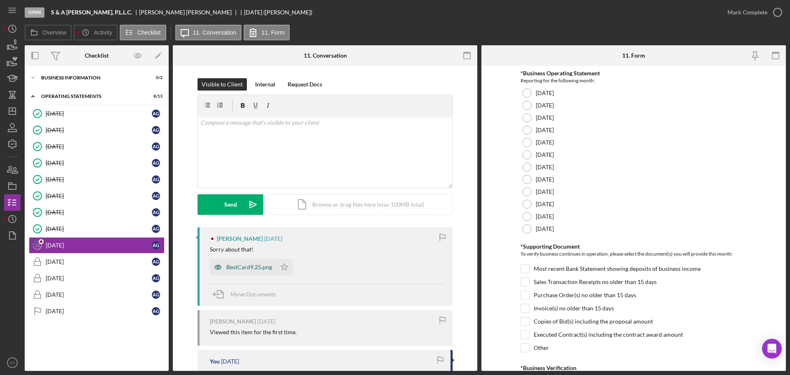
click at [247, 267] on div "BestCard9.25.png" at bounding box center [249, 267] width 46 height 7
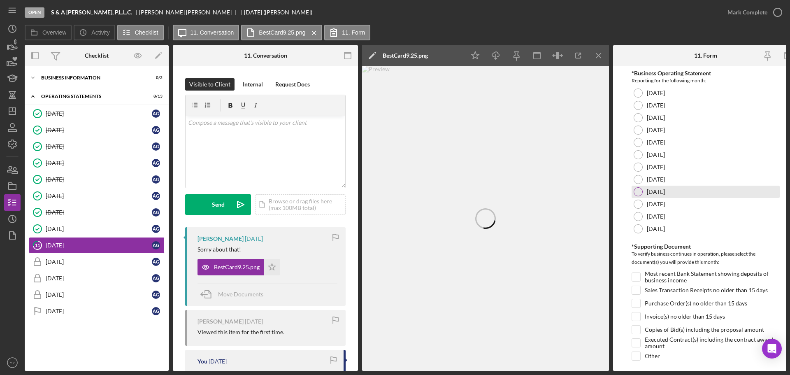
click at [663, 191] on label "[DATE]" at bounding box center [656, 192] width 18 height 7
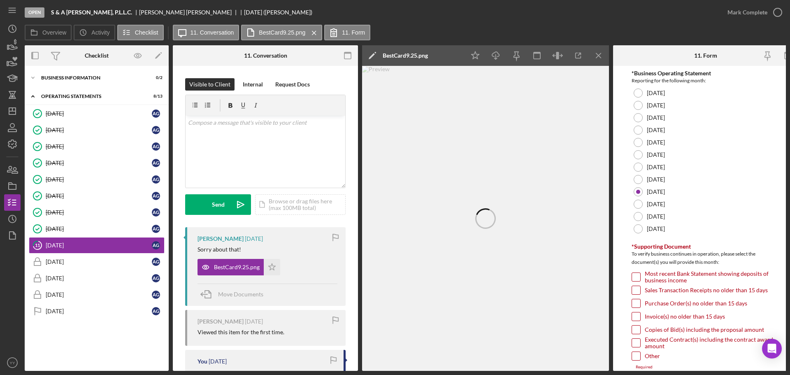
click at [643, 293] on div "Sales Transaction Receipts no older than 15 days" at bounding box center [706, 292] width 148 height 13
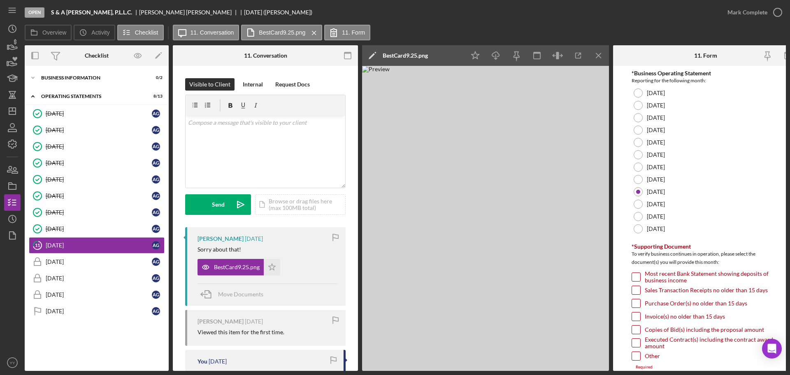
click at [636, 288] on input "Sales Transaction Receipts no older than 15 days" at bounding box center [636, 290] width 8 height 8
checkbox input "true"
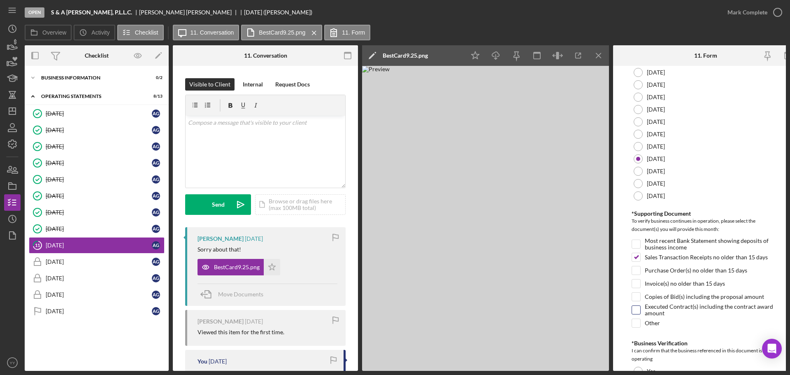
scroll to position [82, 0]
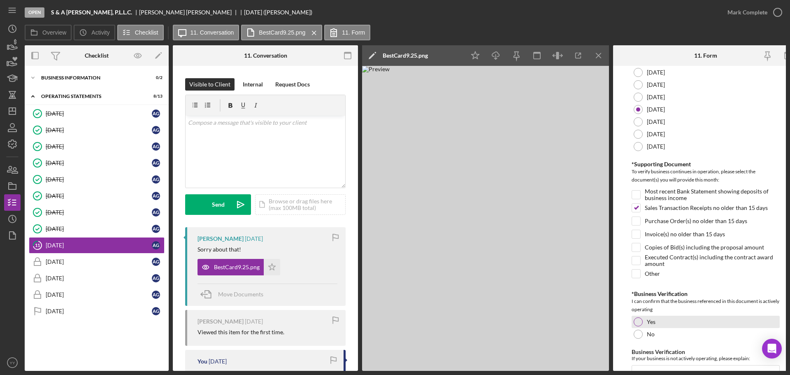
click at [640, 317] on div "Yes" at bounding box center [706, 322] width 148 height 12
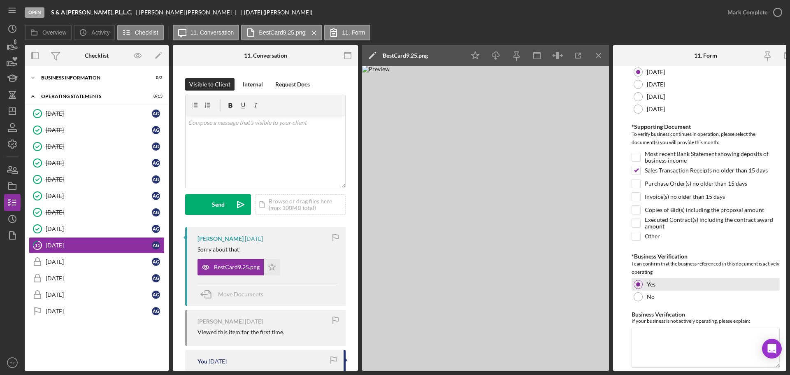
scroll to position [195, 0]
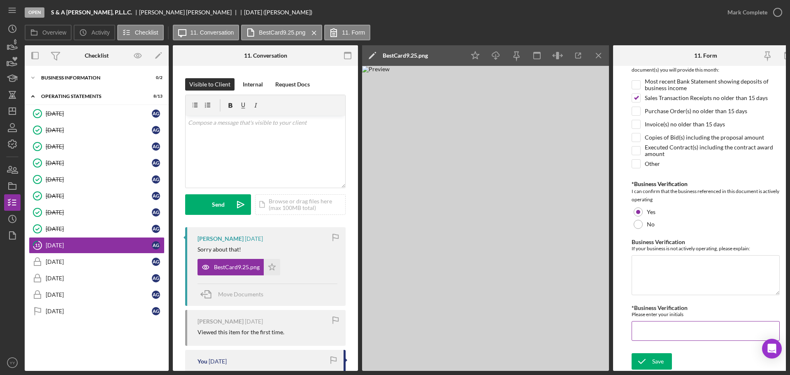
click at [658, 327] on input "*Business Verification" at bounding box center [706, 331] width 148 height 20
type input "AG"
click at [659, 358] on div "Save" at bounding box center [658, 361] width 12 height 16
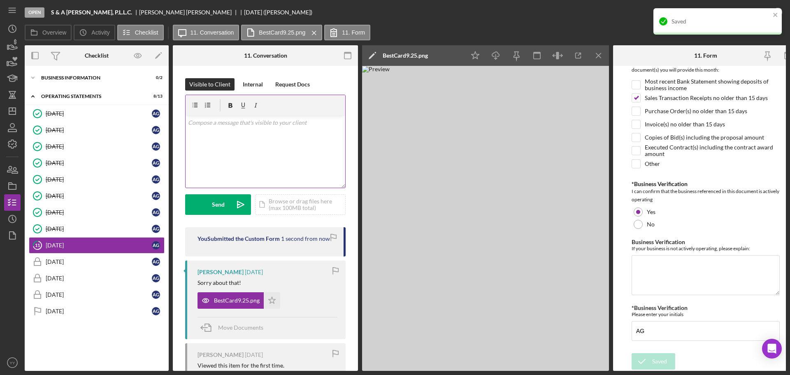
click at [266, 140] on div "v Color teal Color pink Remove color Add row above Add row below Add column bef…" at bounding box center [266, 152] width 160 height 72
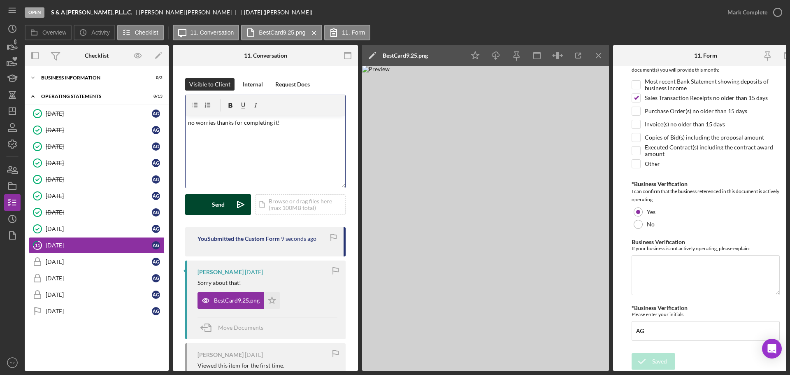
click at [212, 205] on div "Send" at bounding box center [218, 204] width 13 height 21
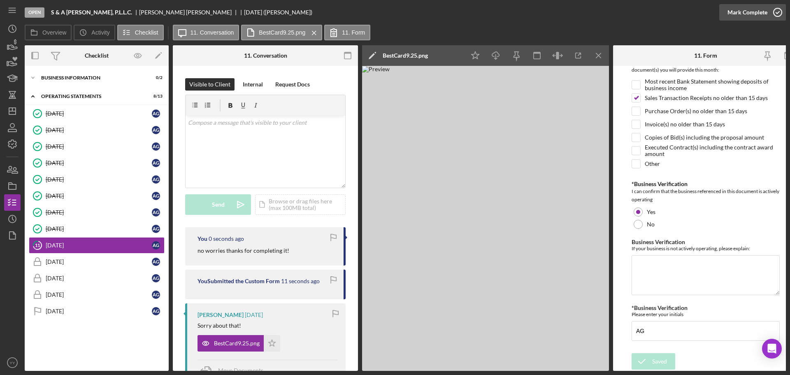
click at [746, 9] on div "Mark Complete" at bounding box center [748, 12] width 40 height 16
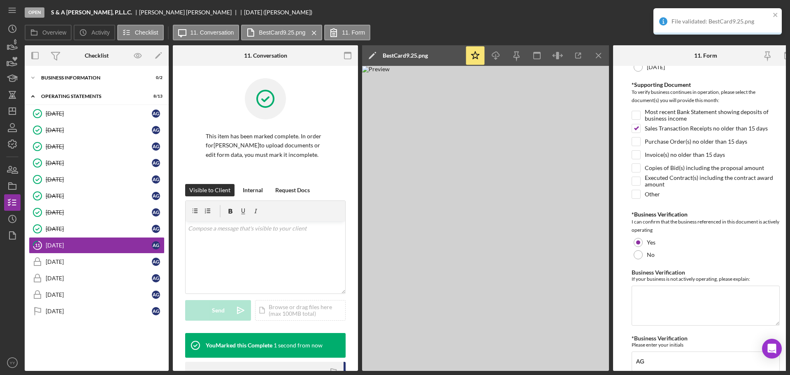
scroll to position [228, 0]
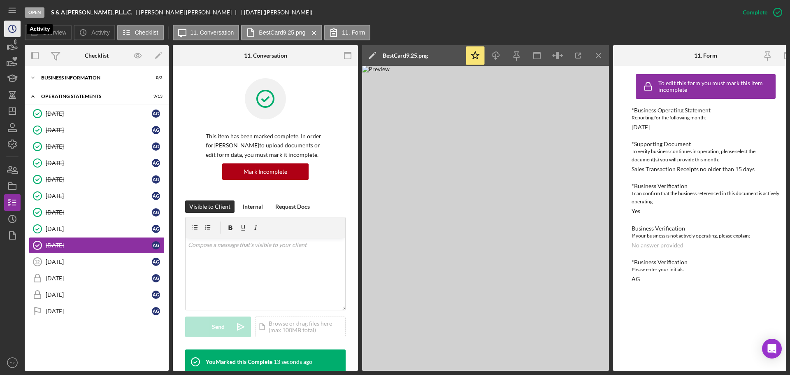
click at [12, 30] on icon "Icon/History" at bounding box center [12, 29] width 21 height 21
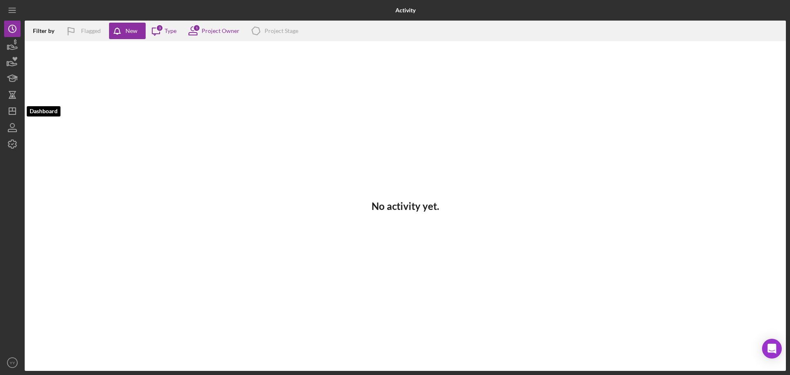
drag, startPoint x: 13, startPoint y: 113, endPoint x: 23, endPoint y: 106, distance: 12.1
click at [13, 113] on icon "Icon/Dashboard" at bounding box center [12, 111] width 21 height 21
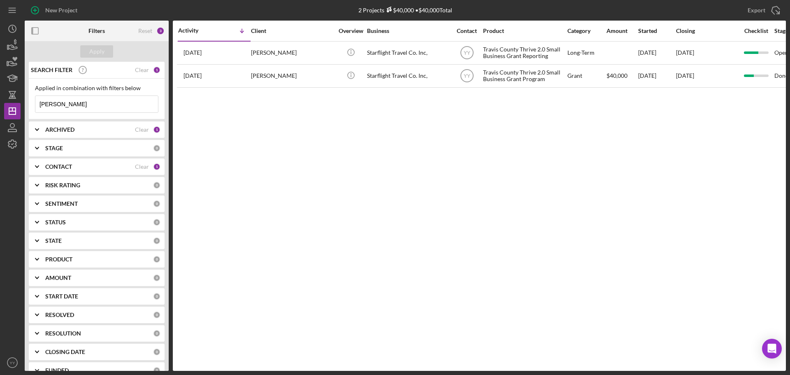
click at [109, 110] on input "[PERSON_NAME]" at bounding box center [96, 104] width 123 height 16
drag, startPoint x: 83, startPoint y: 103, endPoint x: 12, endPoint y: 103, distance: 71.2
click at [12, 102] on div "New Project 2 Projects $40,000 • $40,000 Total [PERSON_NAME] Export Icon/Export…" at bounding box center [395, 185] width 782 height 371
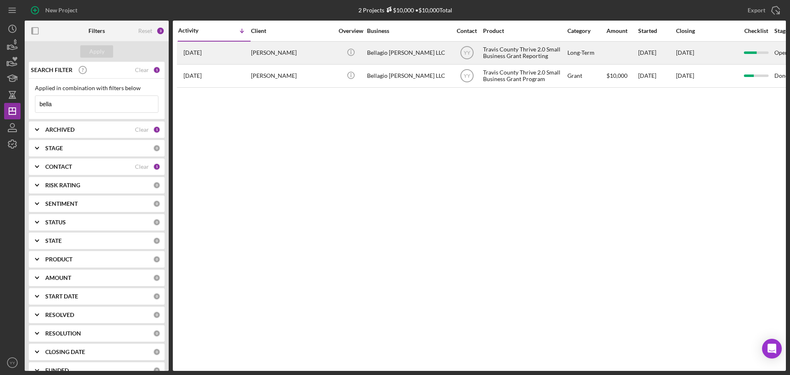
type input "bella"
click at [610, 50] on div at bounding box center [622, 53] width 31 height 22
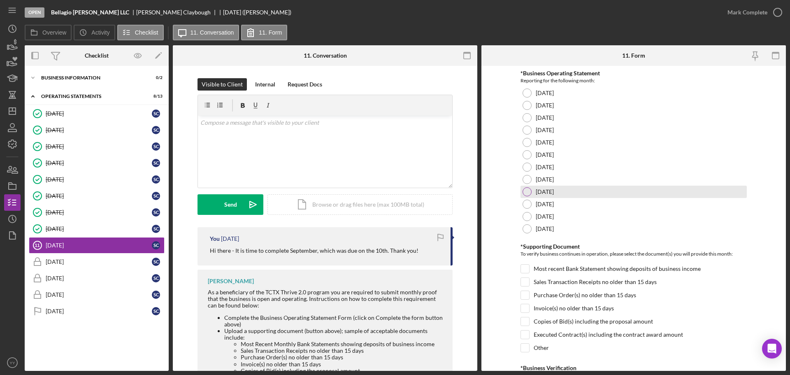
click at [543, 198] on div "[DATE]" at bounding box center [634, 192] width 226 height 12
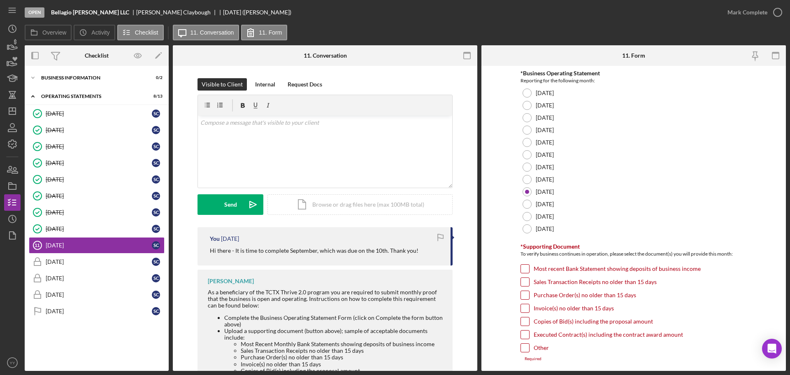
click at [538, 309] on label "Invoice(s) no older than 15 days" at bounding box center [574, 308] width 80 height 8
click at [529, 309] on input "Invoice(s) no older than 15 days" at bounding box center [525, 308] width 8 height 8
checkbox input "true"
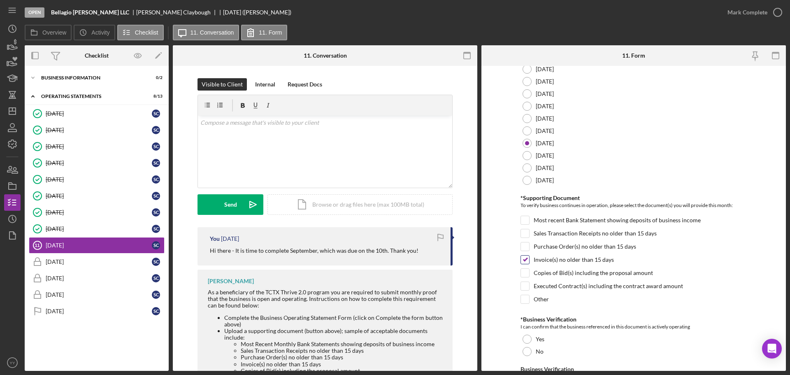
scroll to position [165, 0]
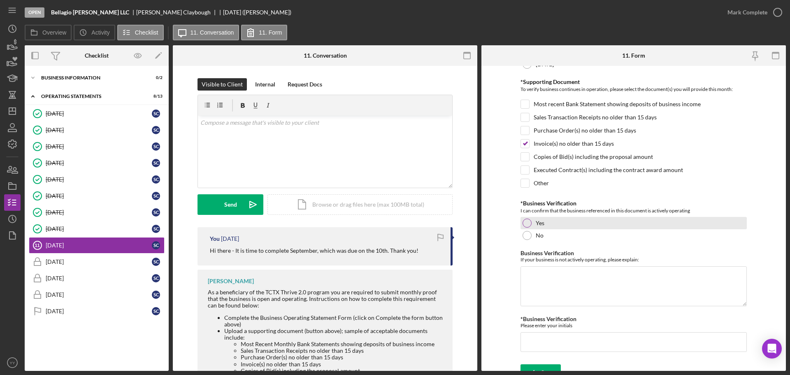
click at [540, 224] on label "Yes" at bounding box center [540, 223] width 9 height 7
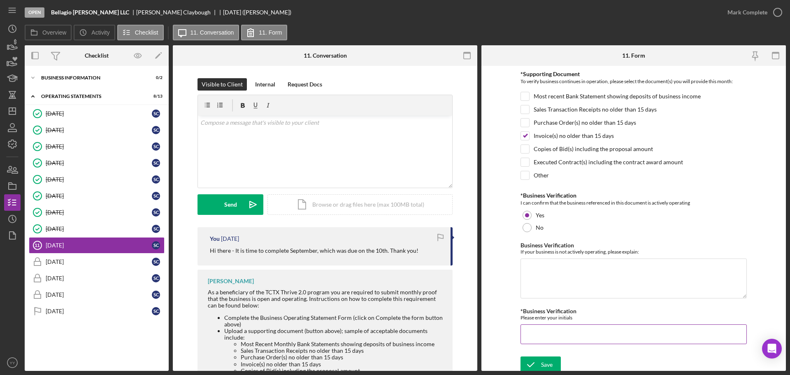
scroll to position [176, 0]
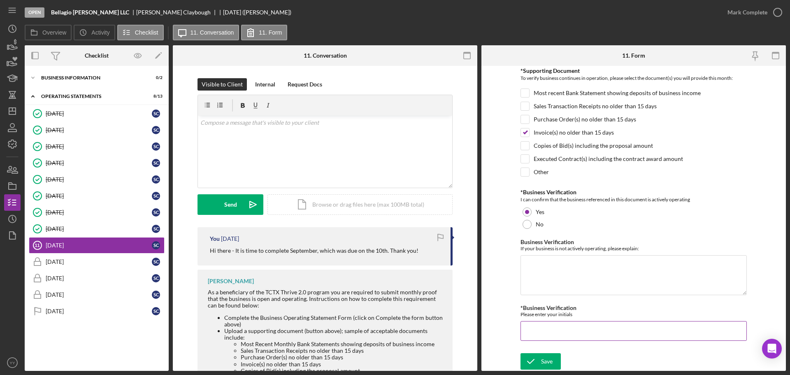
click at [552, 334] on input "*Business Verification" at bounding box center [634, 331] width 226 height 20
type input "s"
type input "SC"
click at [542, 360] on div "Save" at bounding box center [547, 361] width 12 height 16
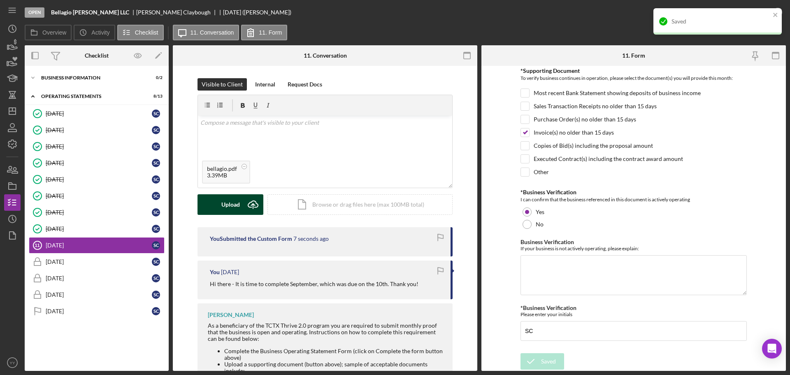
click at [232, 201] on div "Upload" at bounding box center [230, 204] width 19 height 21
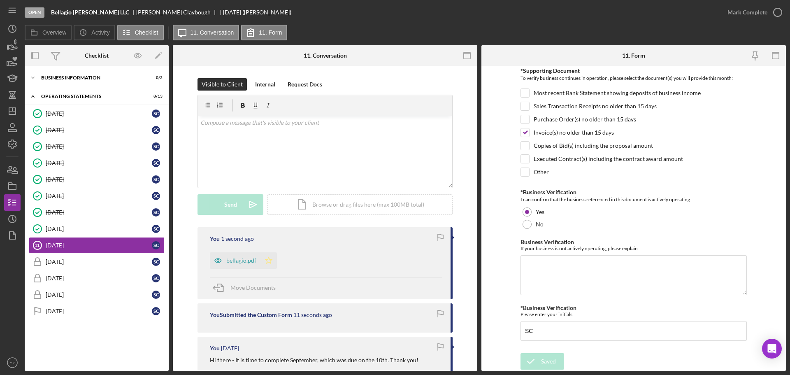
click at [266, 259] on polygon "button" at bounding box center [268, 260] width 7 height 7
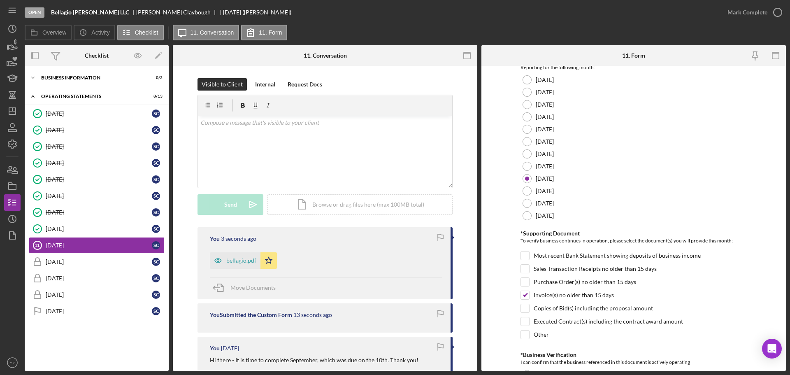
scroll to position [0, 0]
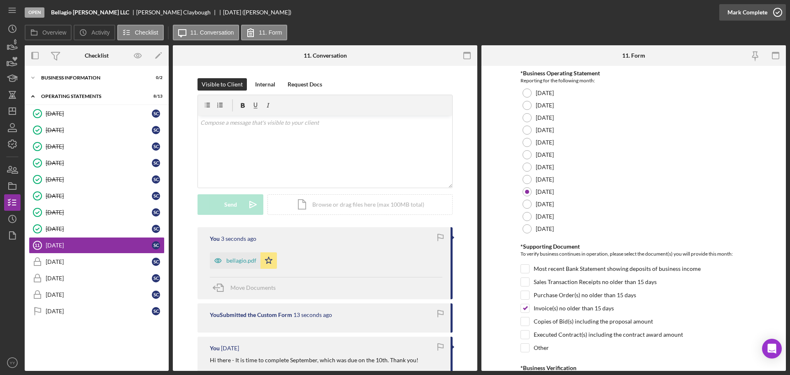
click at [742, 10] on div "Mark Complete" at bounding box center [748, 12] width 40 height 16
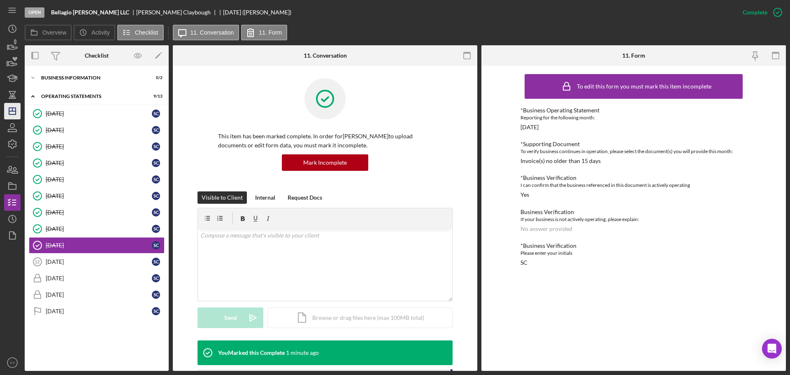
click at [20, 109] on icon "Icon/Dashboard" at bounding box center [12, 111] width 21 height 21
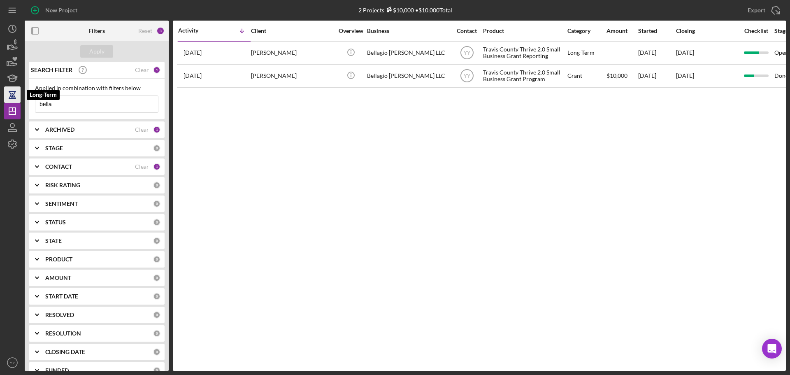
drag, startPoint x: 69, startPoint y: 102, endPoint x: 5, endPoint y: 99, distance: 64.3
click at [5, 99] on div "New Project 2 Projects $10,000 • $10,000 Total bella Export Icon/Export Filters…" at bounding box center [395, 185] width 782 height 371
type input "[PERSON_NAME]"
click at [103, 102] on input "[PERSON_NAME]" at bounding box center [96, 104] width 123 height 16
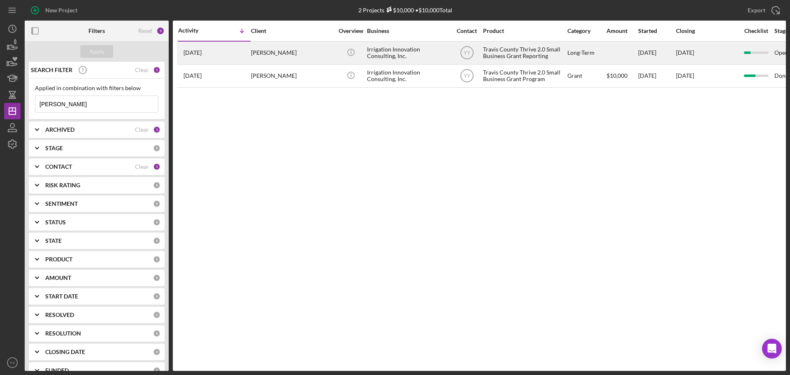
click at [318, 49] on div "[PERSON_NAME]" at bounding box center [292, 53] width 82 height 22
